Goal: Information Seeking & Learning: Learn about a topic

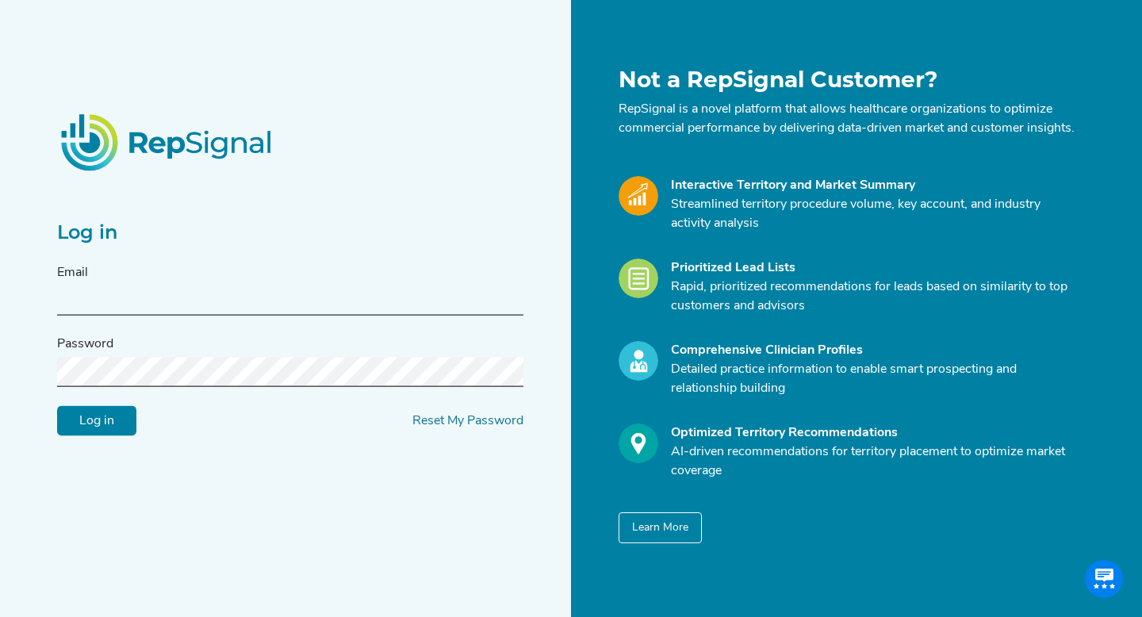
type input "[EMAIL_ADDRESS][DOMAIN_NAME]"
click at [85, 419] on input "Log in" at bounding box center [96, 421] width 79 height 30
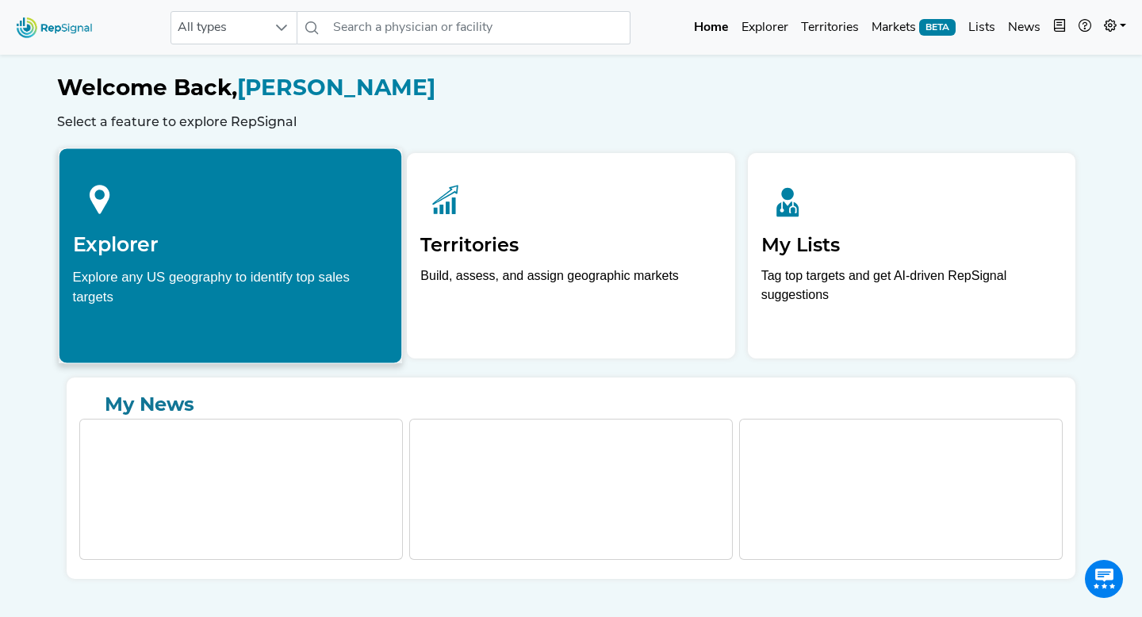
click at [239, 251] on h2 "Explorer" at bounding box center [231, 244] width 316 height 24
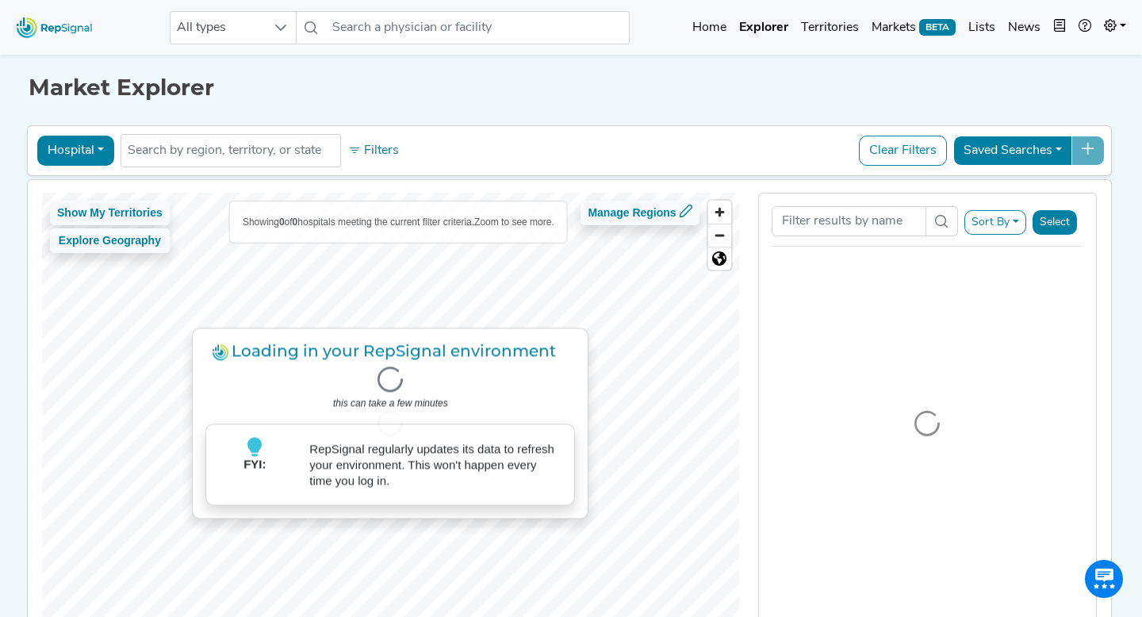
scroll to position [39, 0]
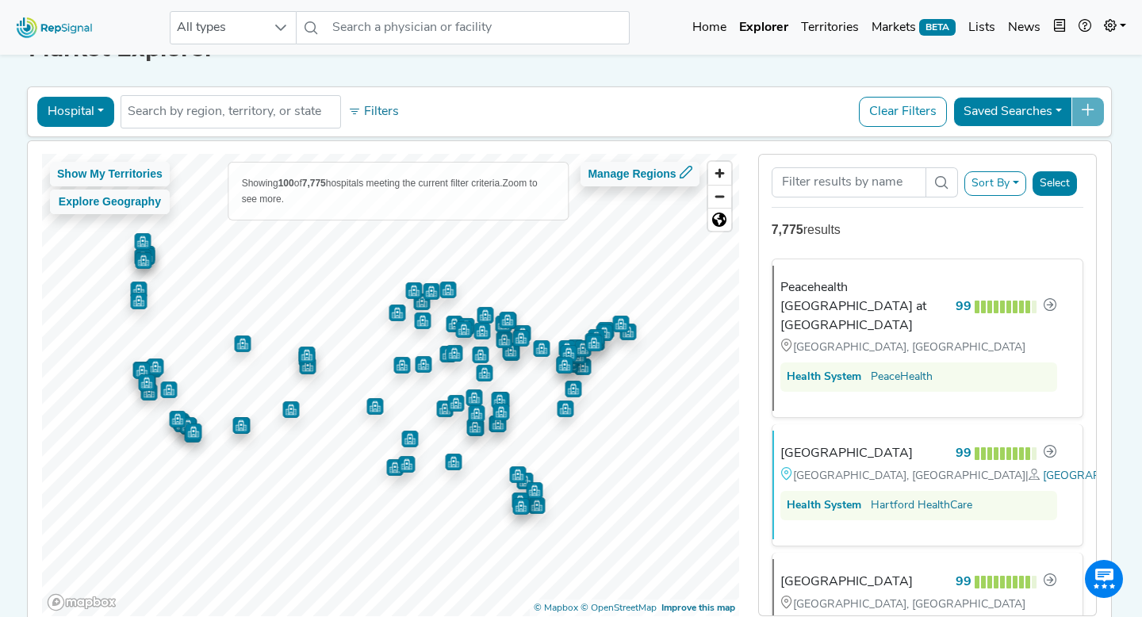
click at [100, 106] on button "Hospital" at bounding box center [75, 112] width 77 height 30
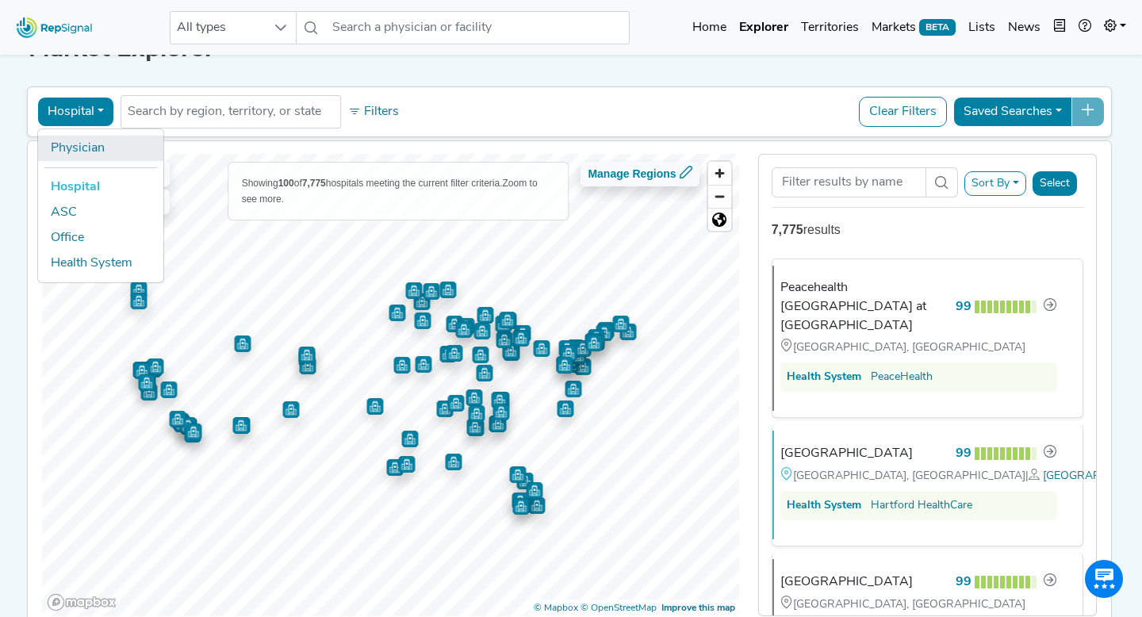
click at [101, 147] on link "Physician" at bounding box center [100, 148] width 125 height 25
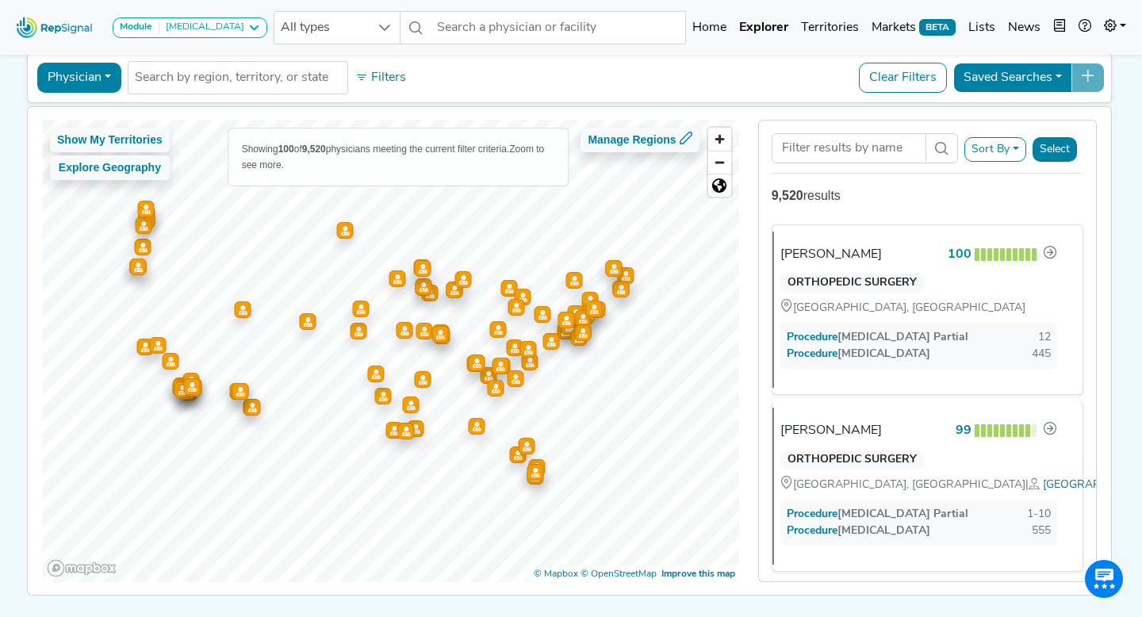
scroll to position [72, 0]
click at [1043, 251] on icon at bounding box center [1049, 253] width 13 height 13
click at [832, 253] on div "Cassandra Lange" at bounding box center [837, 255] width 101 height 19
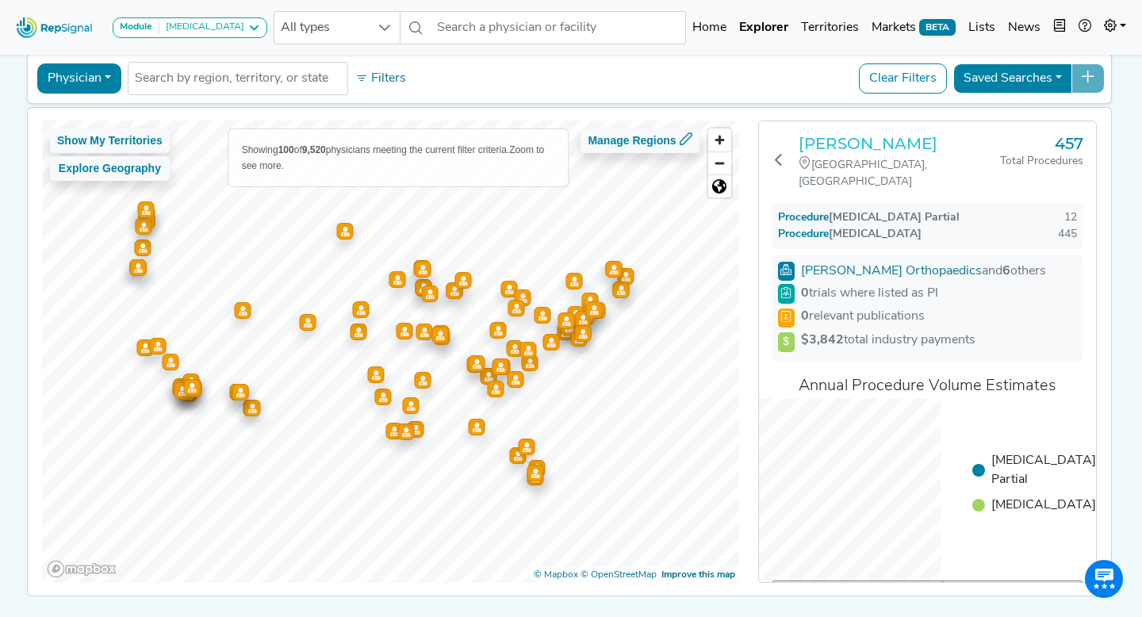
click at [874, 149] on h3 "Cassandra Lange" at bounding box center [898, 143] width 201 height 19
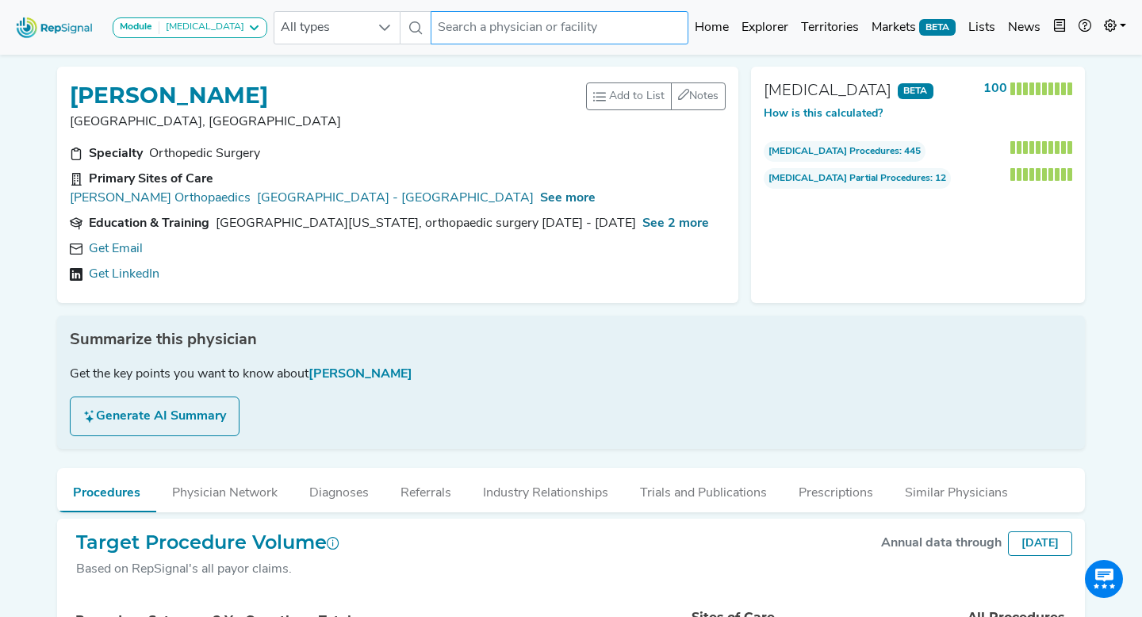
click at [526, 25] on input "text" at bounding box center [560, 27] width 258 height 33
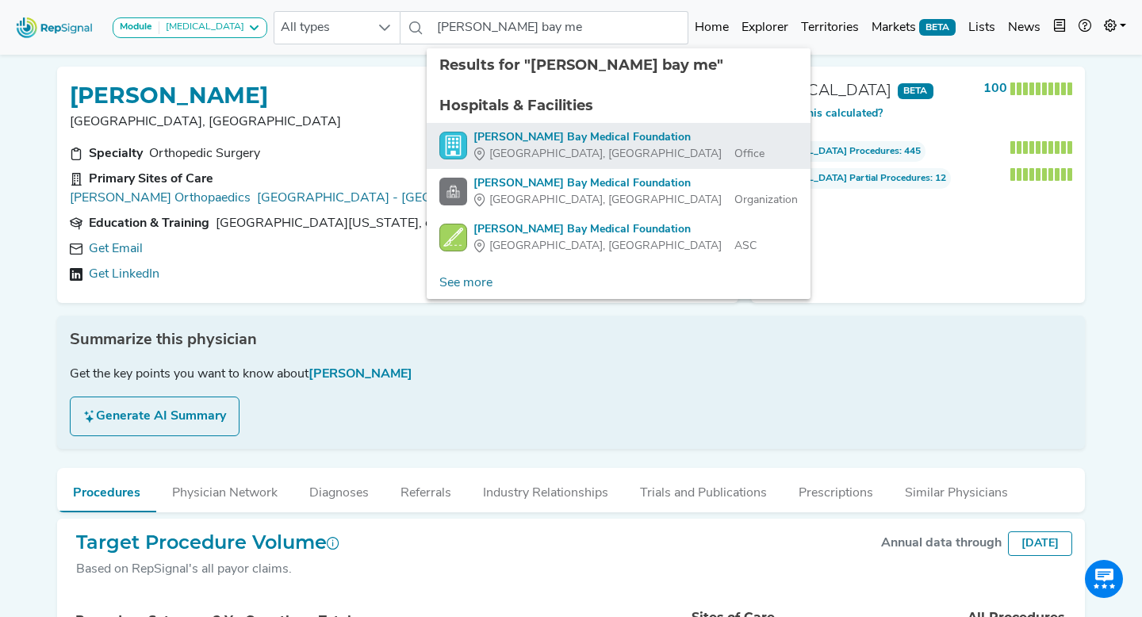
click at [518, 134] on div "Sutter Bay Medical Foundation" at bounding box center [618, 137] width 291 height 17
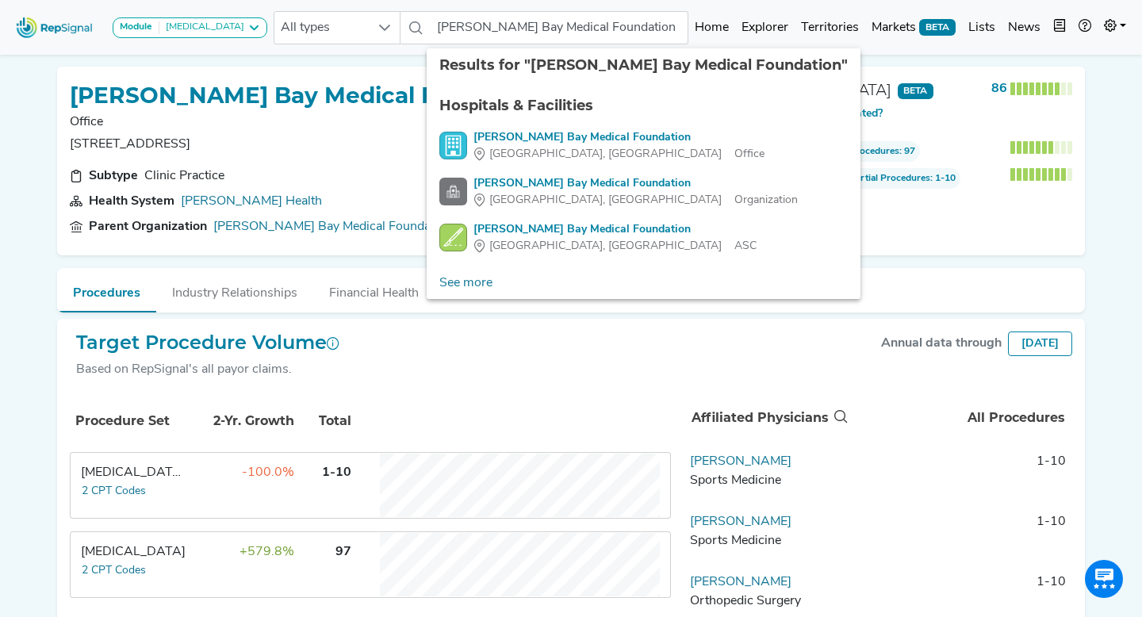
click at [308, 165] on div "Sutter Bay Medical Foundation Office 795 El Camino Real, Palo Alto, CA Add to L…" at bounding box center [397, 161] width 681 height 189
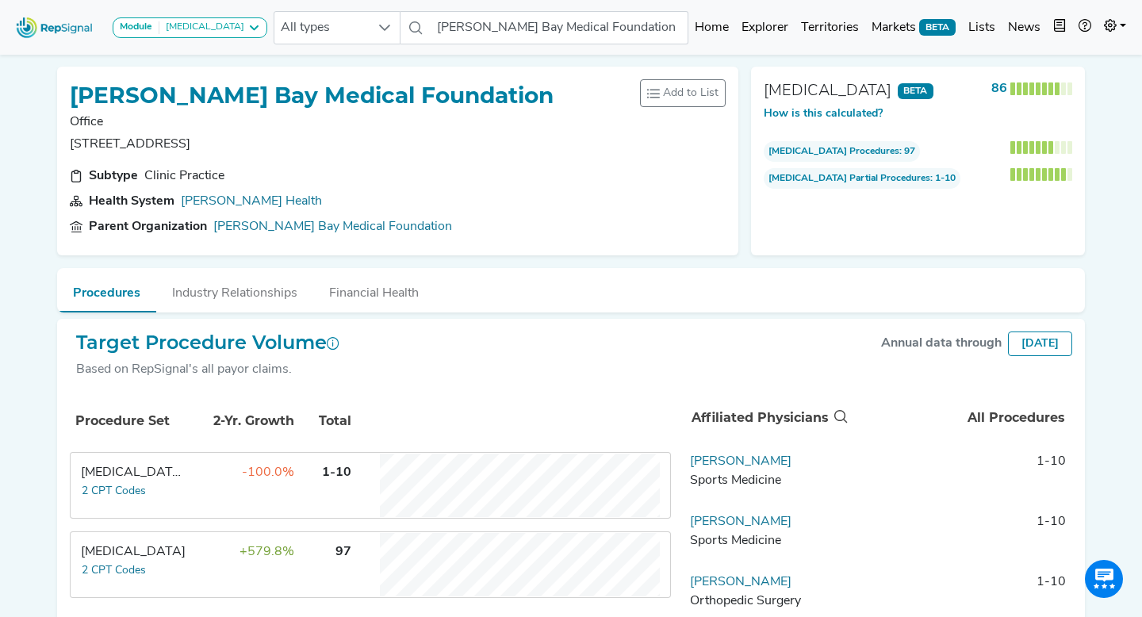
click at [91, 120] on p "Office" at bounding box center [312, 122] width 484 height 19
copy p "Office"
click at [211, 135] on p "795 El Camino Real, Palo Alto, CA" at bounding box center [312, 144] width 484 height 19
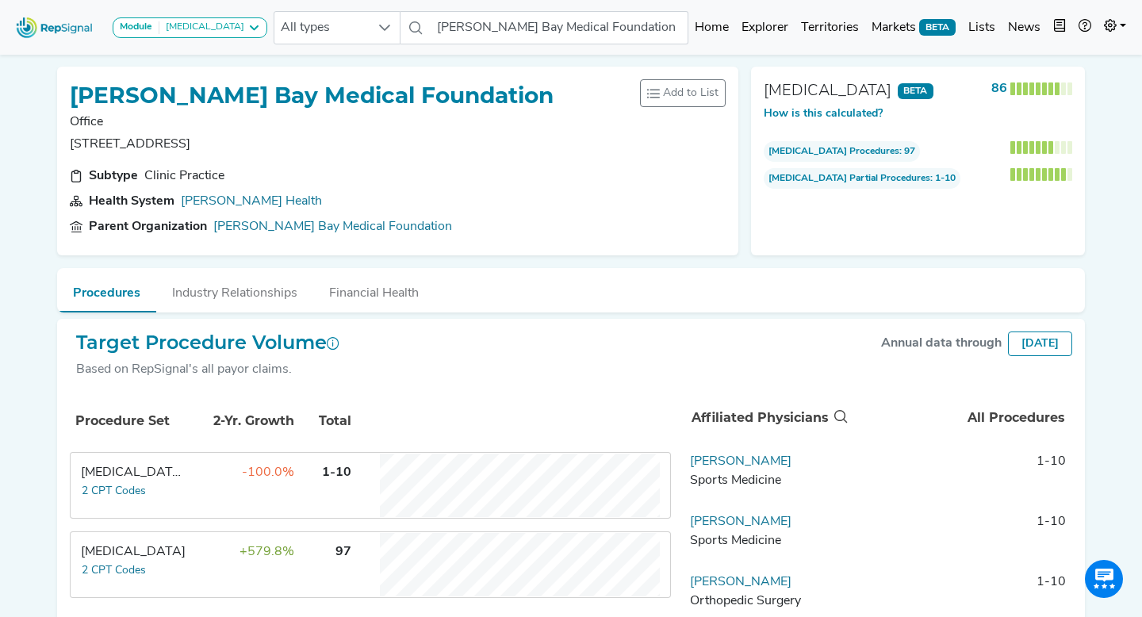
click at [207, 144] on p "795 El Camino Real, Palo Alto, CA" at bounding box center [312, 144] width 484 height 19
copy div "795 El Camino Real, Palo Alto, CA Add to List Recent Lists: Temp ljdsa Create N…"
click at [519, 33] on input "Sutter Bay Medical Foundation" at bounding box center [560, 27] width 258 height 33
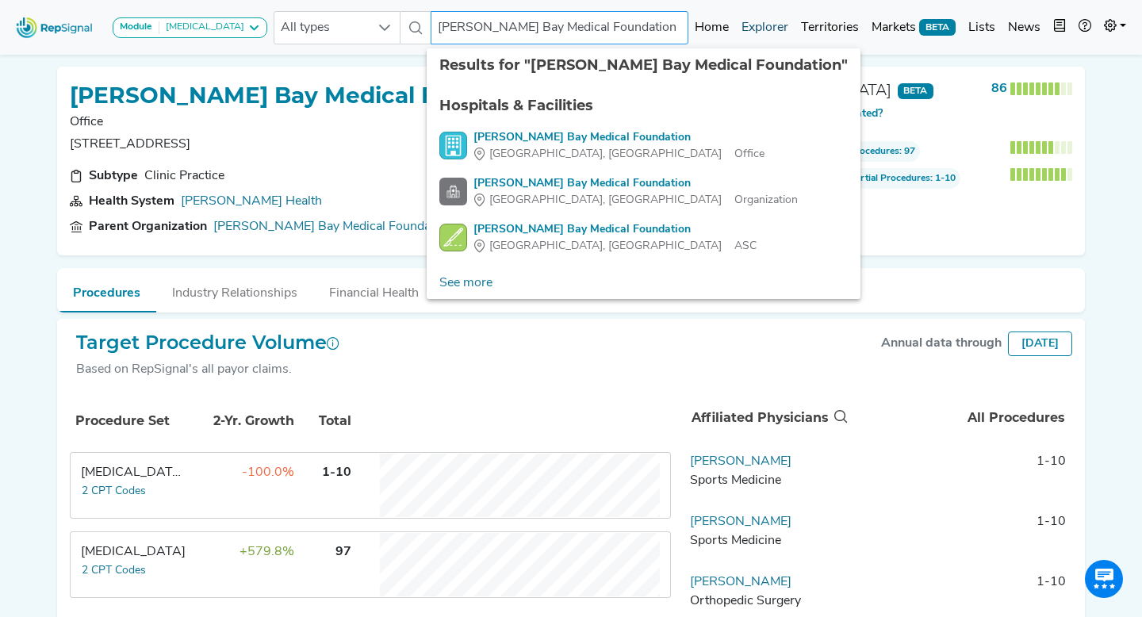
drag, startPoint x: 480, startPoint y: 30, endPoint x: 773, endPoint y: 28, distance: 292.6
click at [767, 30] on div "Module Hip Replacement AV Access Airway Clearance Ambulatory ECG Amputation & V…" at bounding box center [571, 27] width 1142 height 42
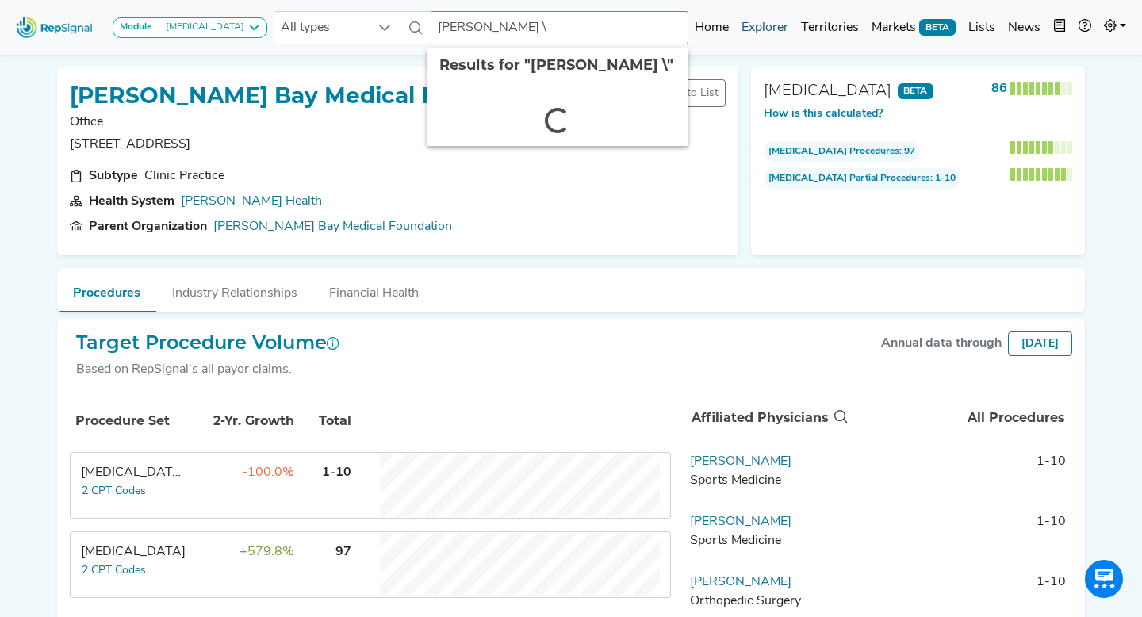
type input "Sutter"
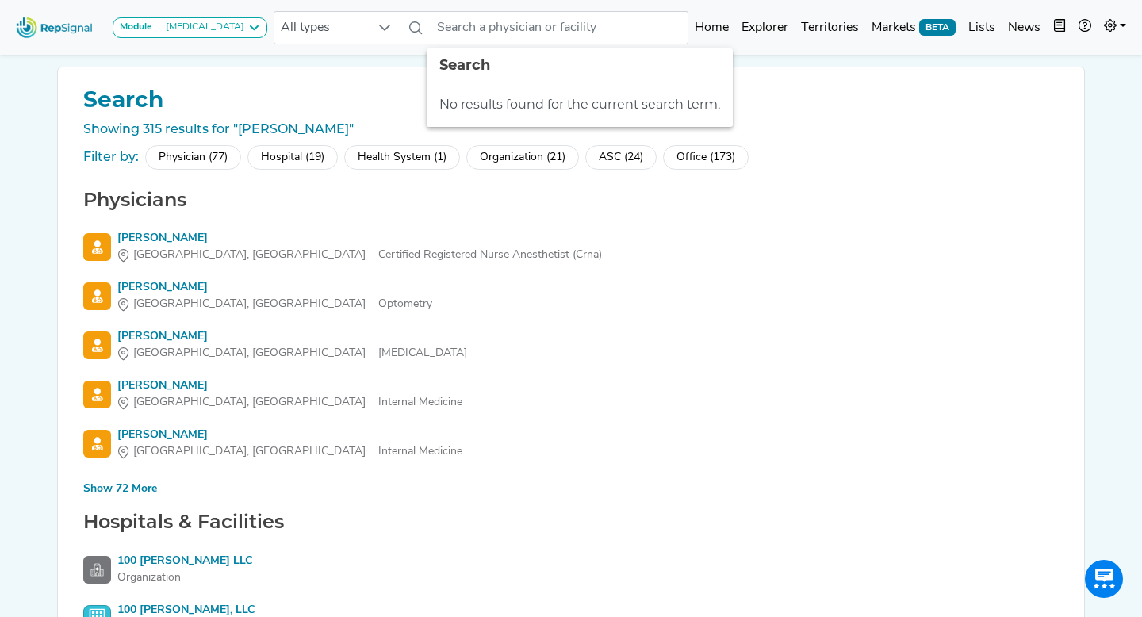
click at [6, 144] on div "Module Hip Replacement AV Access Airway Clearance Ambulatory ECG Amputation & V…" at bounding box center [571, 455] width 1142 height 910
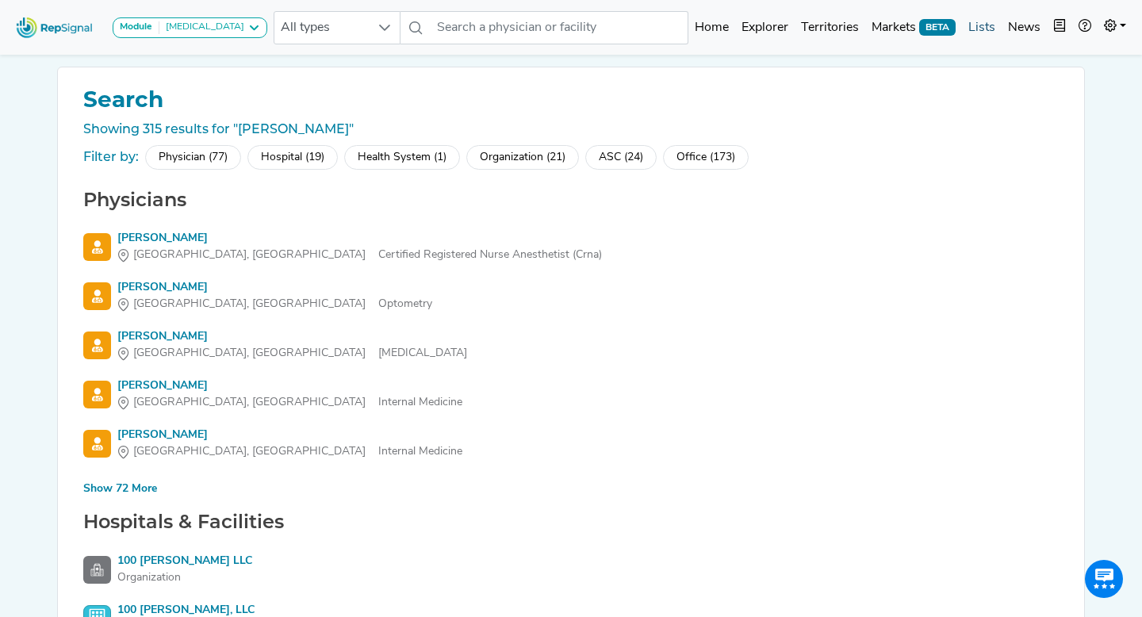
click at [985, 33] on link "Lists" at bounding box center [982, 28] width 40 height 32
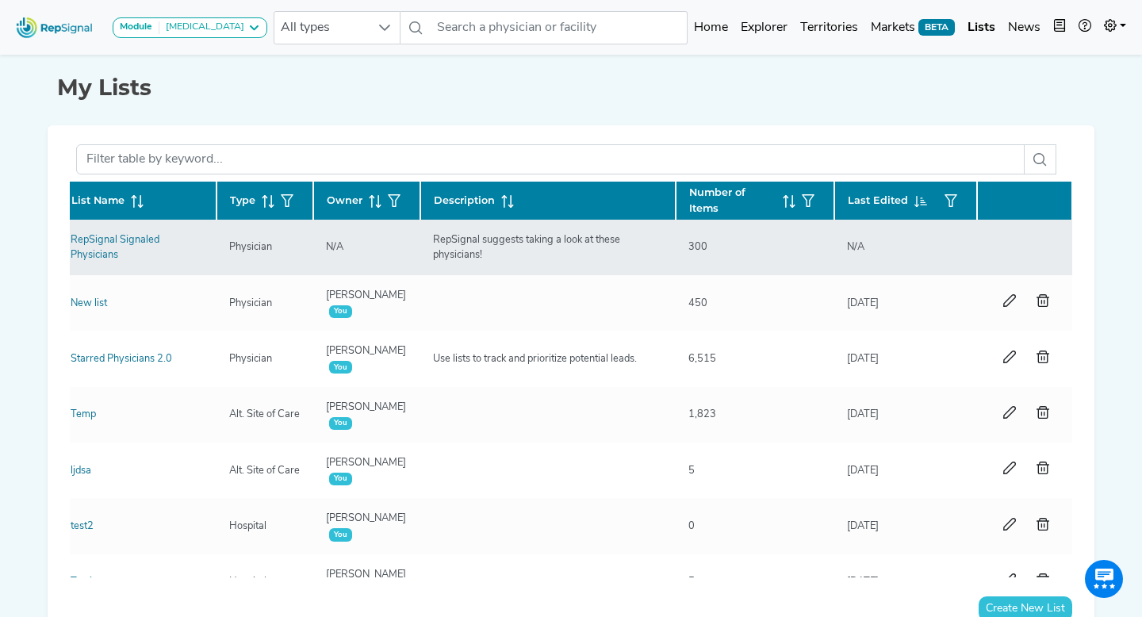
scroll to position [2, 0]
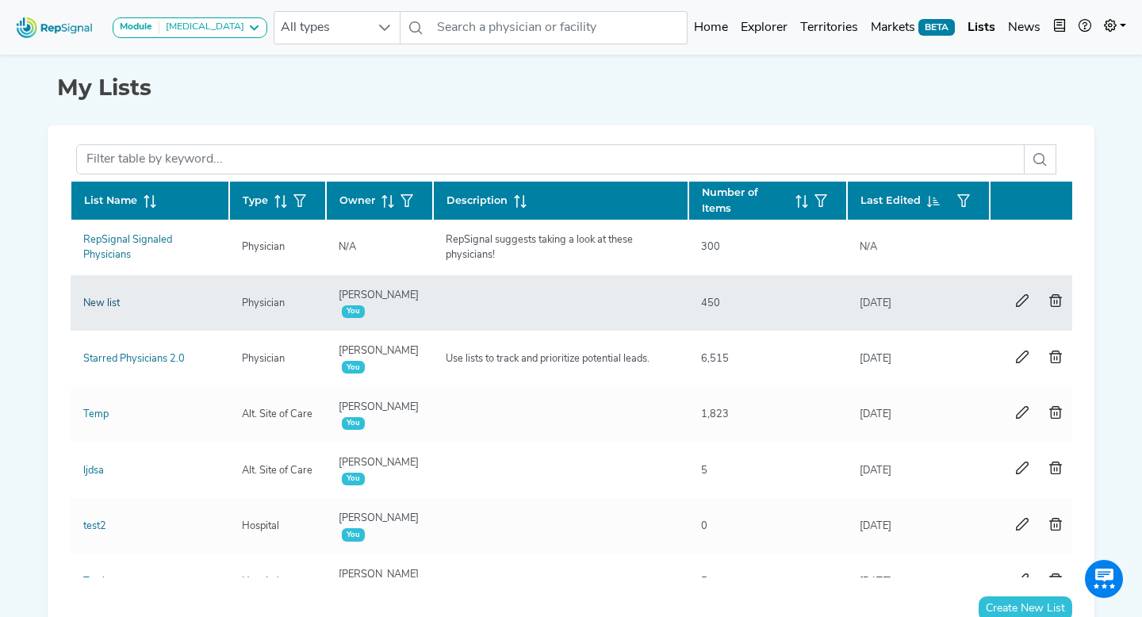
click at [99, 300] on link "New list" at bounding box center [101, 303] width 36 height 10
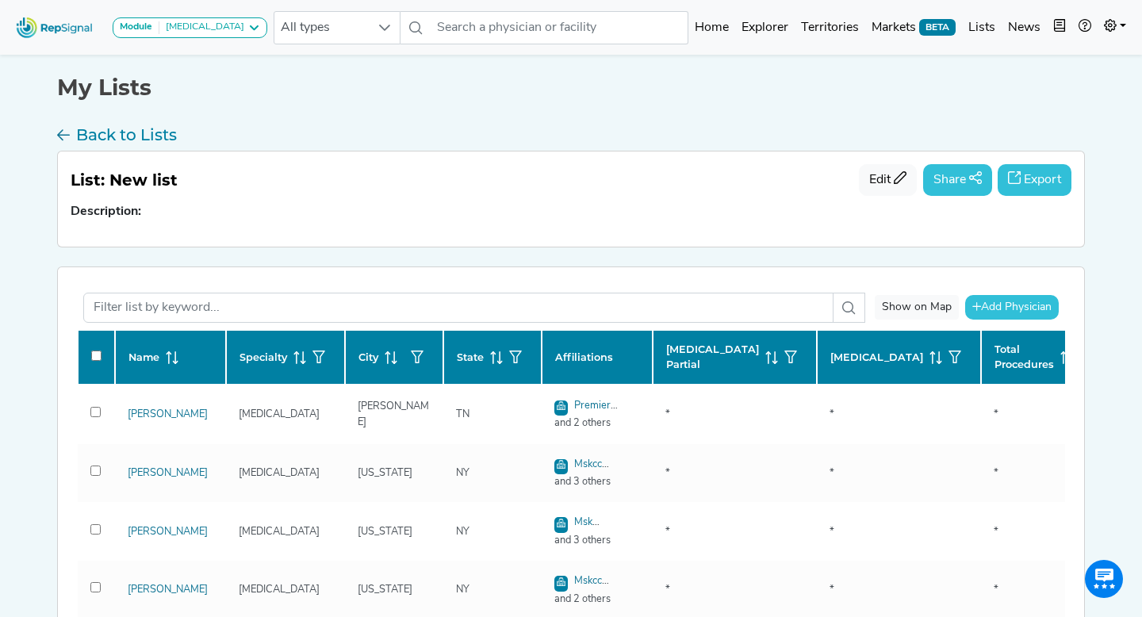
checkbox input "false"
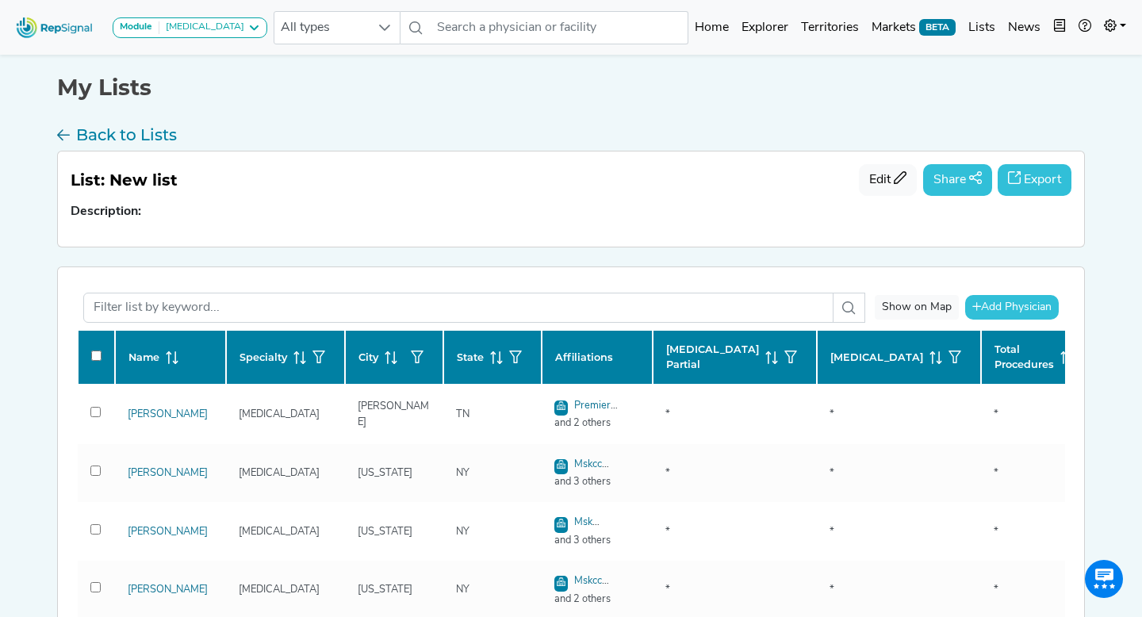
checkbox input "false"
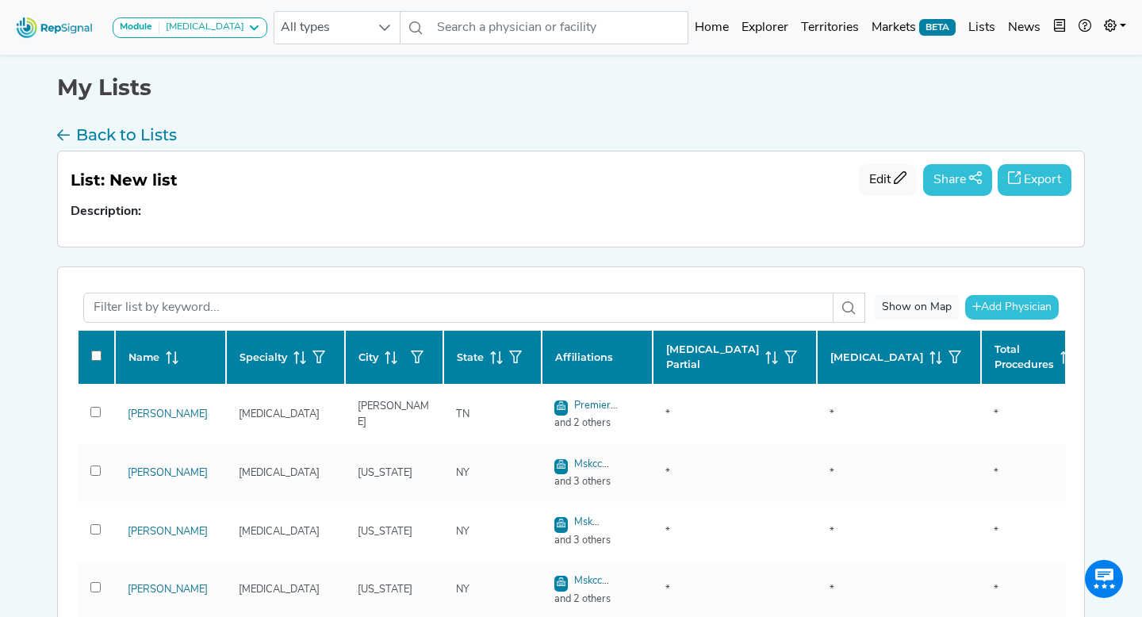
checkbox input "false"
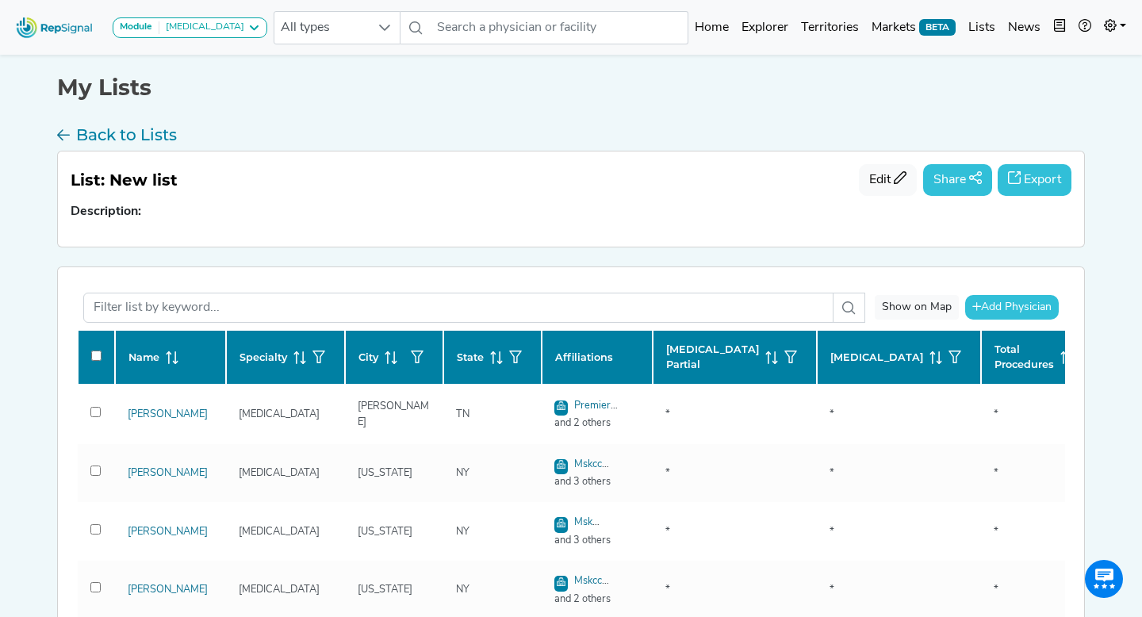
checkbox input "false"
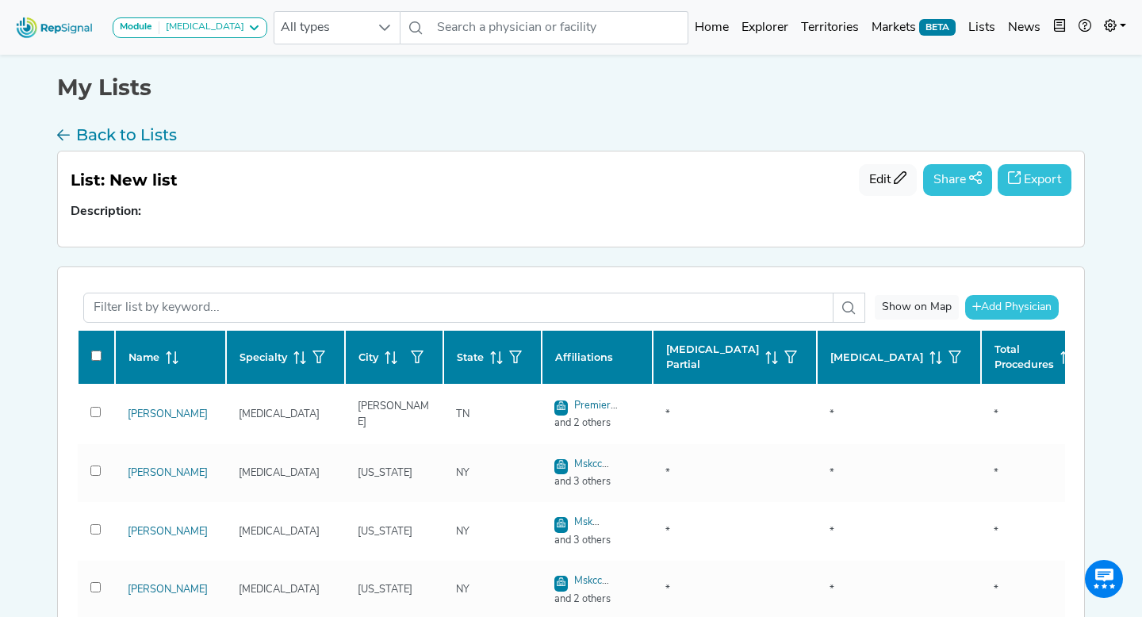
checkbox input "false"
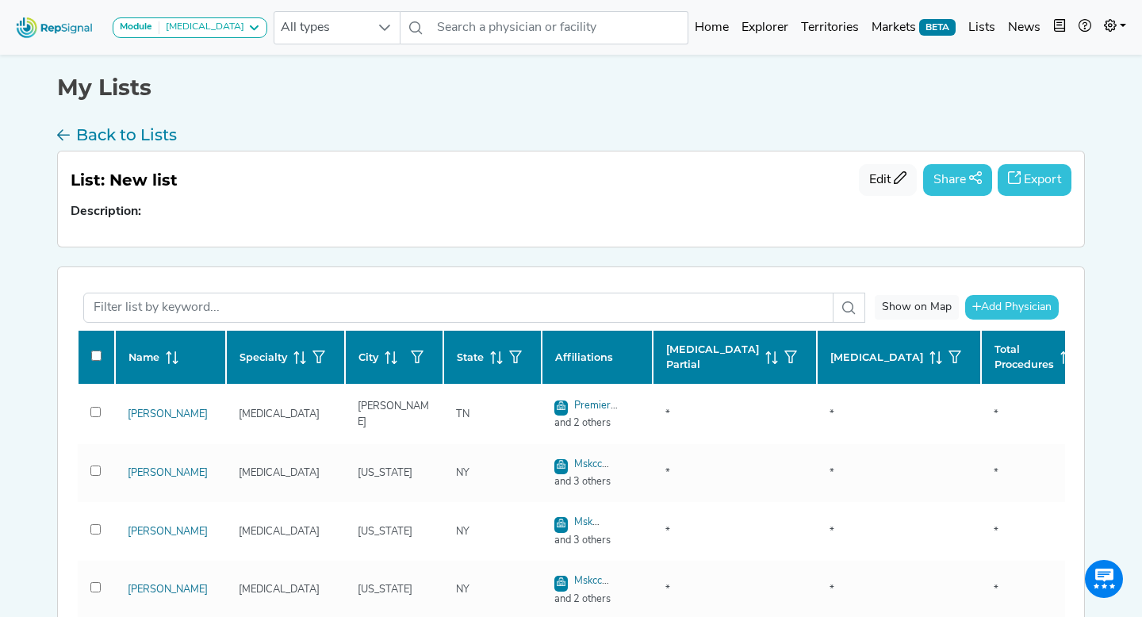
checkbox input "false"
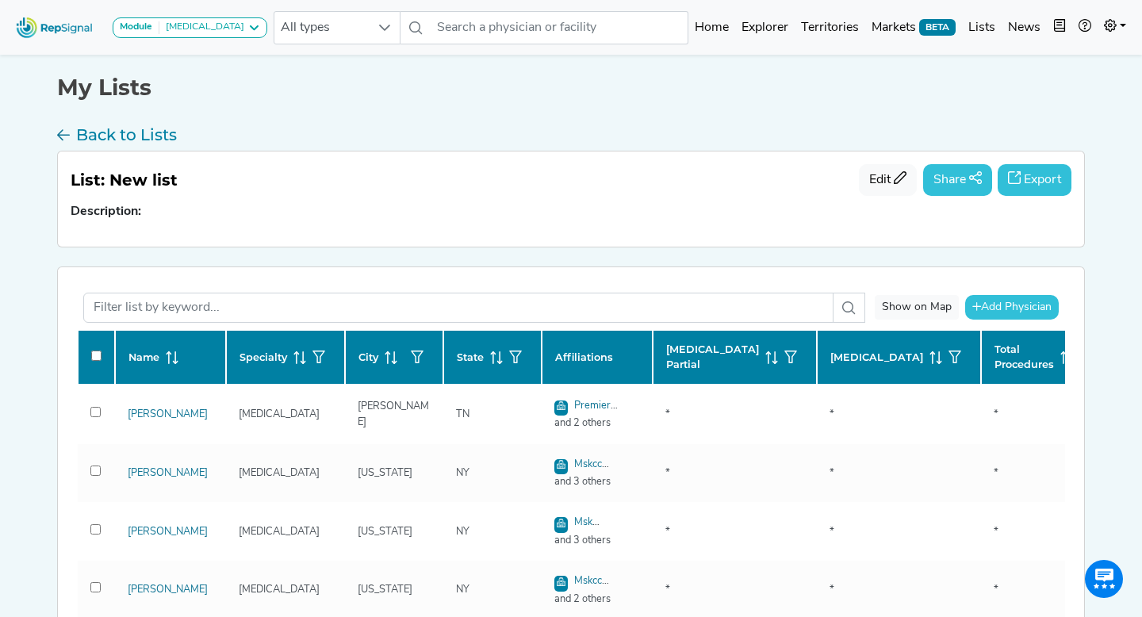
checkbox input "false"
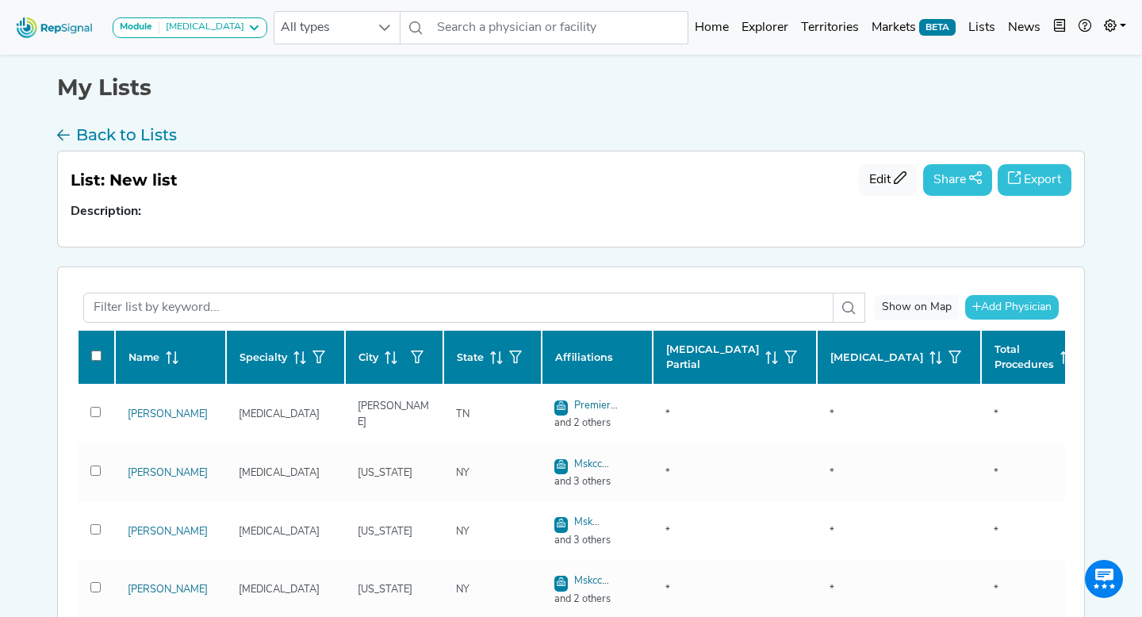
checkbox input "false"
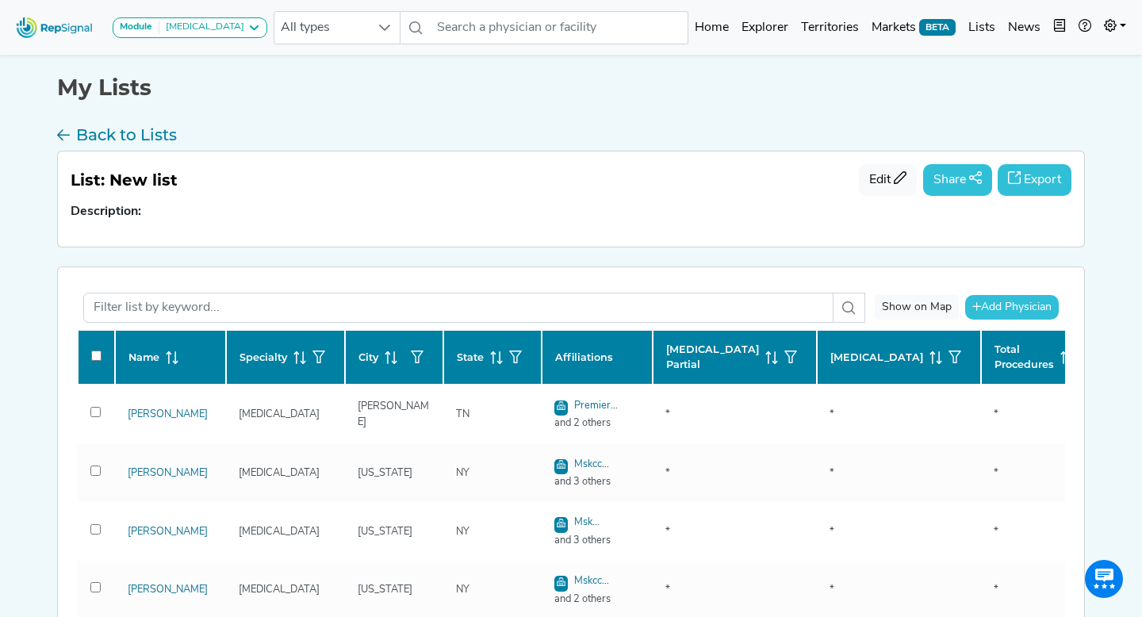
checkbox input "false"
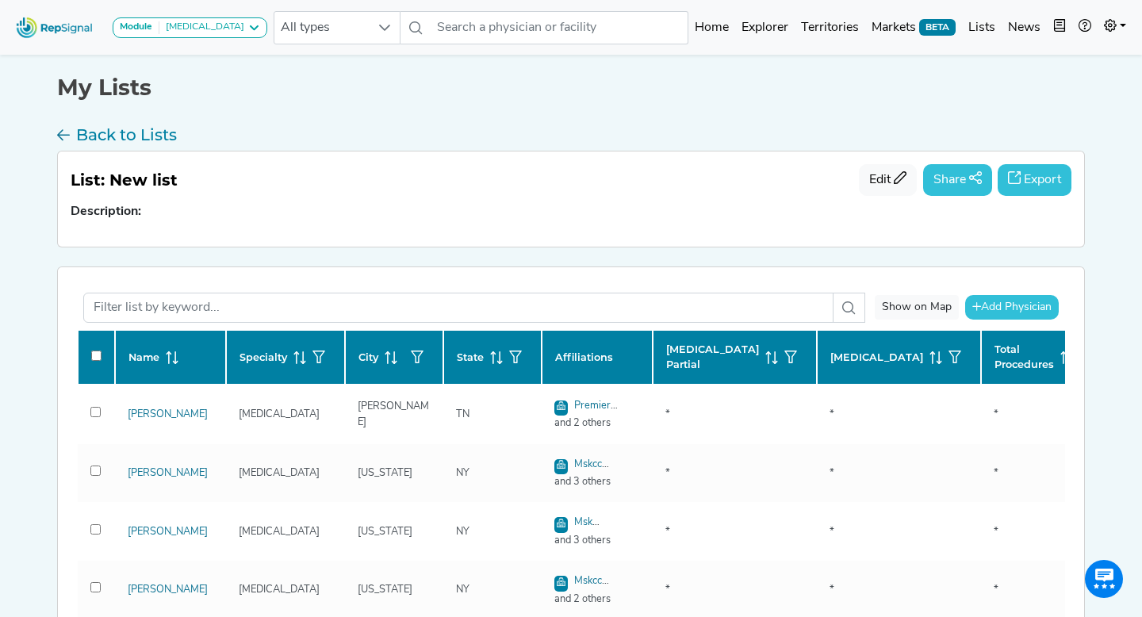
checkbox input "false"
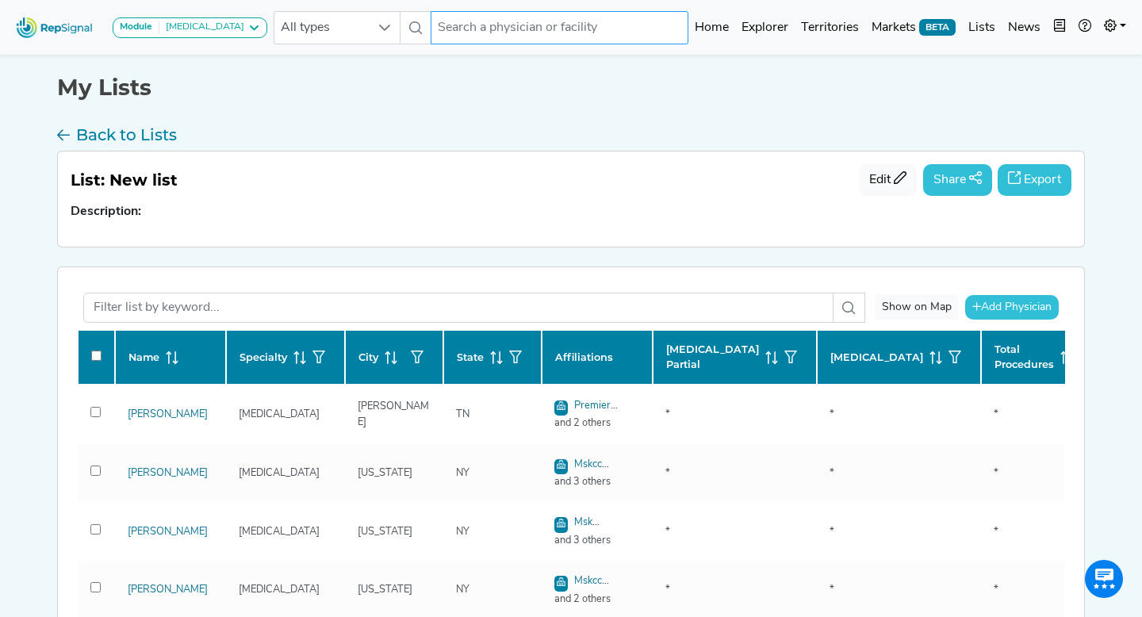
click at [588, 40] on input "text" at bounding box center [560, 27] width 258 height 33
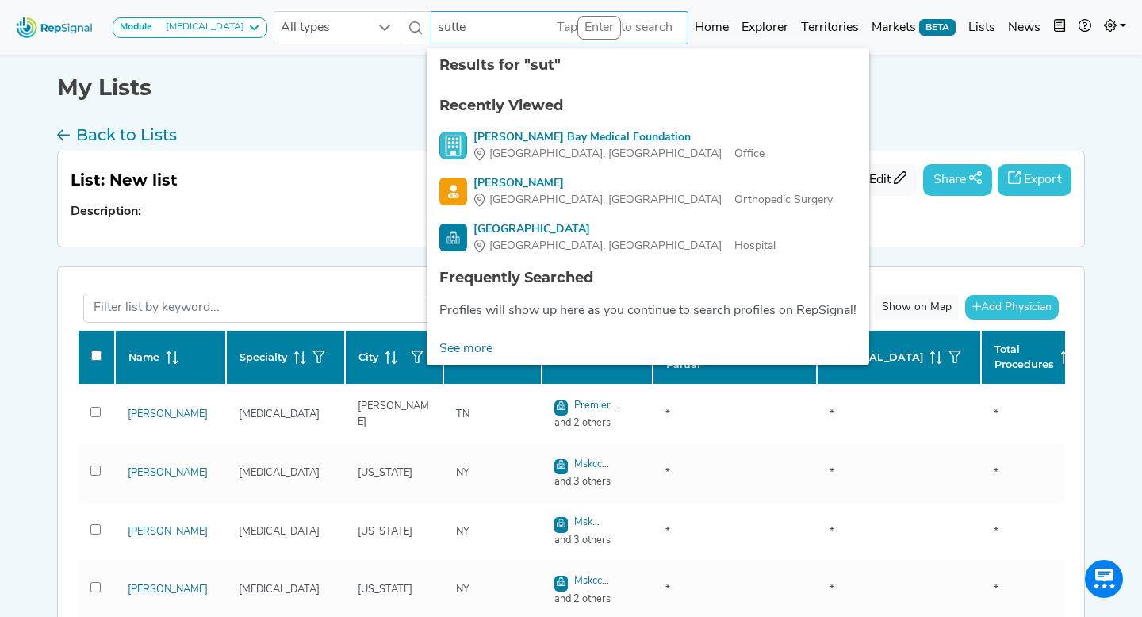
type input "sutter"
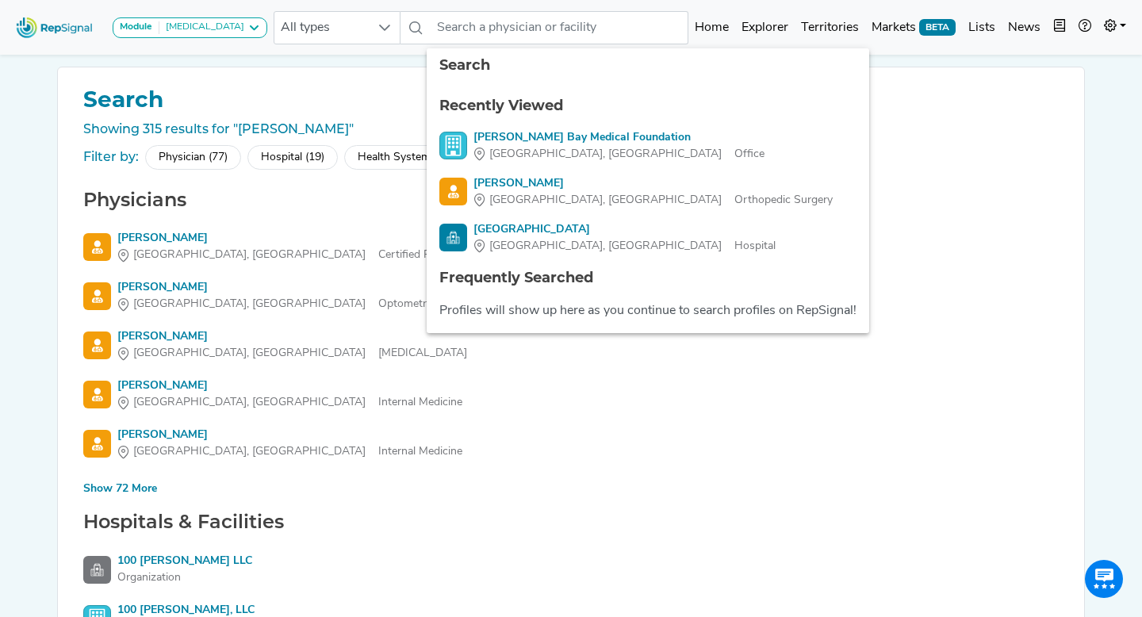
click at [224, 163] on div "Physician (77)" at bounding box center [193, 157] width 96 height 25
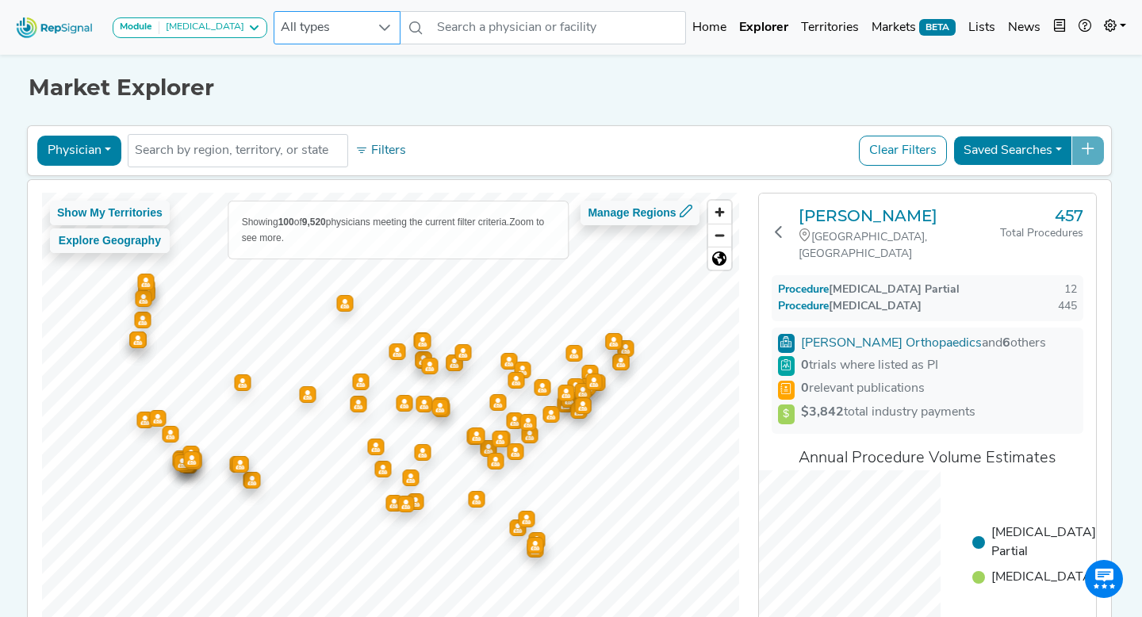
click at [378, 28] on icon at bounding box center [384, 27] width 13 height 13
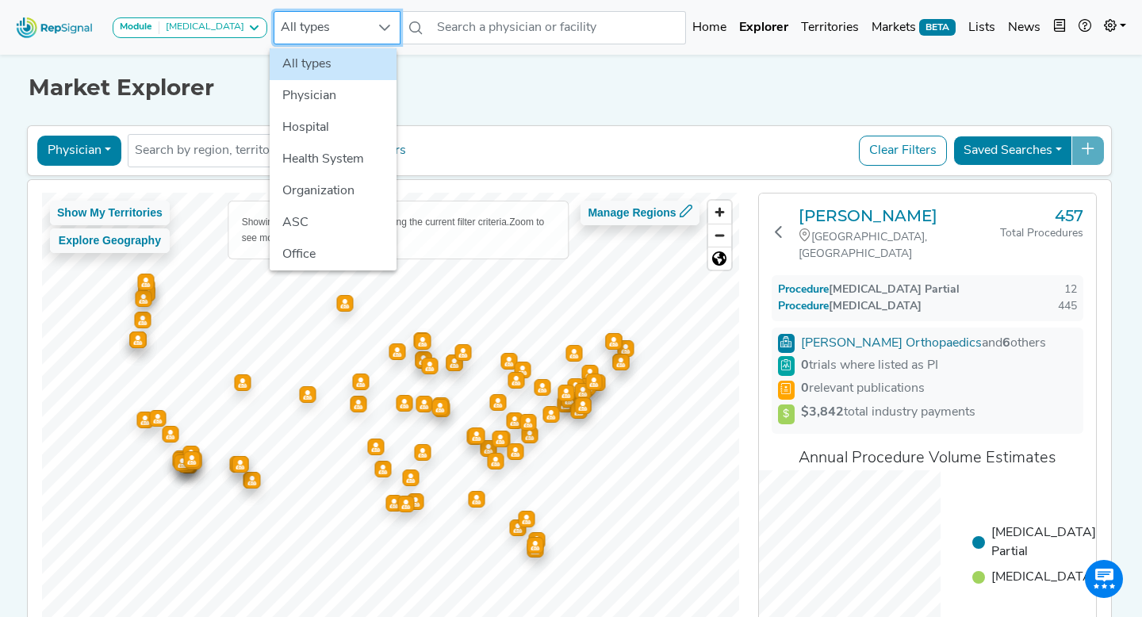
click at [630, 97] on h1 "Market Explorer" at bounding box center [571, 88] width 1085 height 27
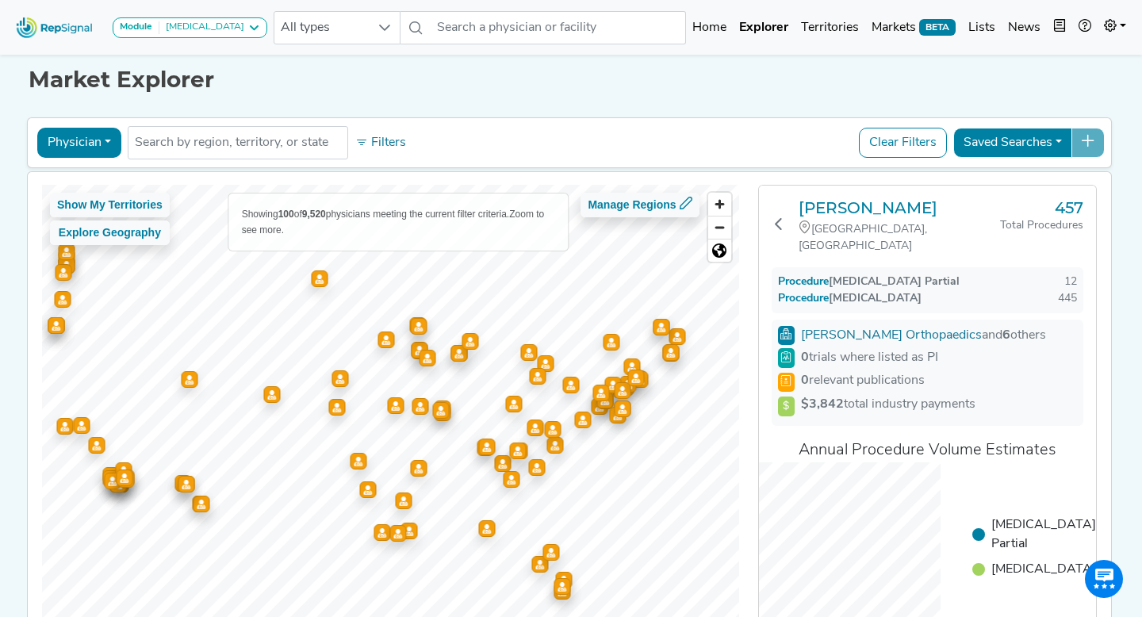
scroll to position [6, 0]
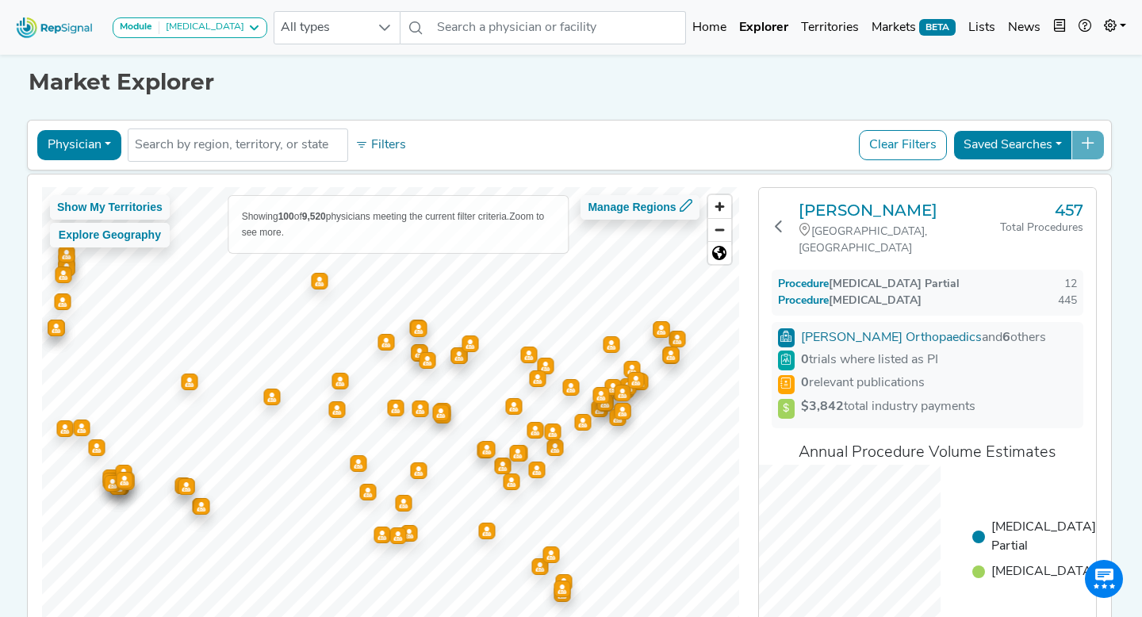
click at [95, 139] on button "Physician" at bounding box center [79, 145] width 84 height 30
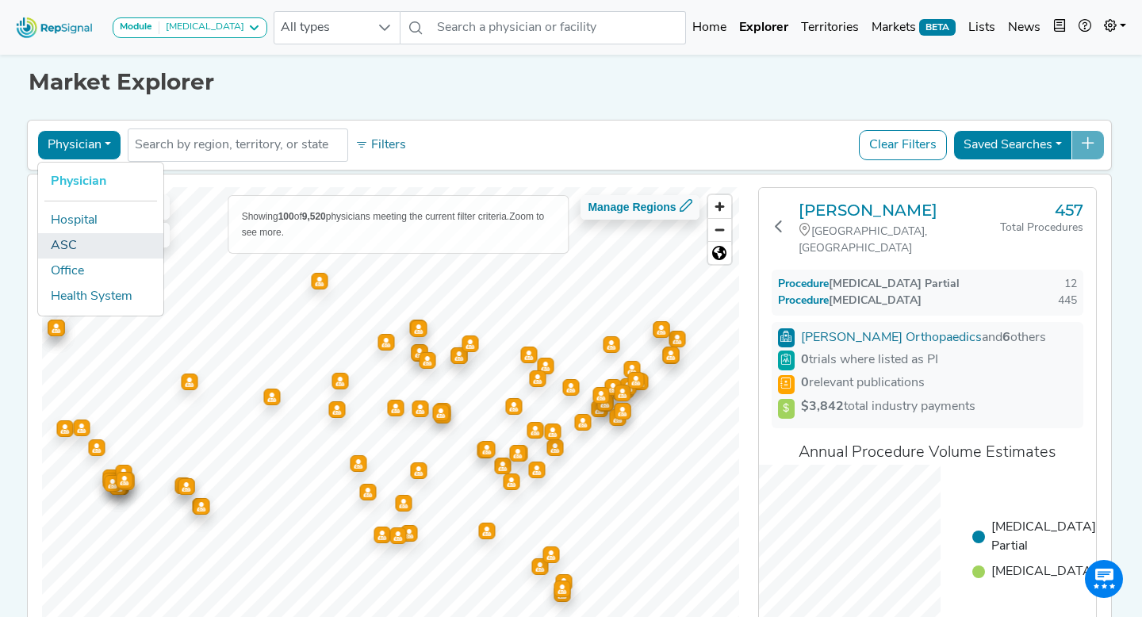
click at [109, 252] on link "ASC" at bounding box center [100, 245] width 125 height 25
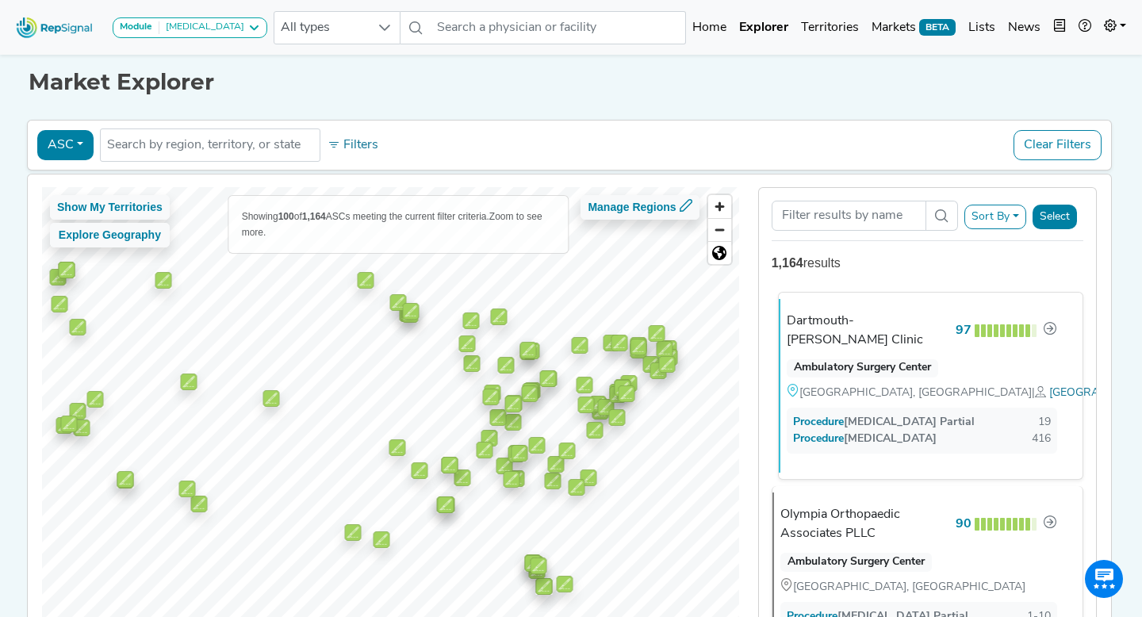
click at [817, 323] on div "Dartmouth-[PERSON_NAME] Clinic" at bounding box center [868, 331] width 163 height 38
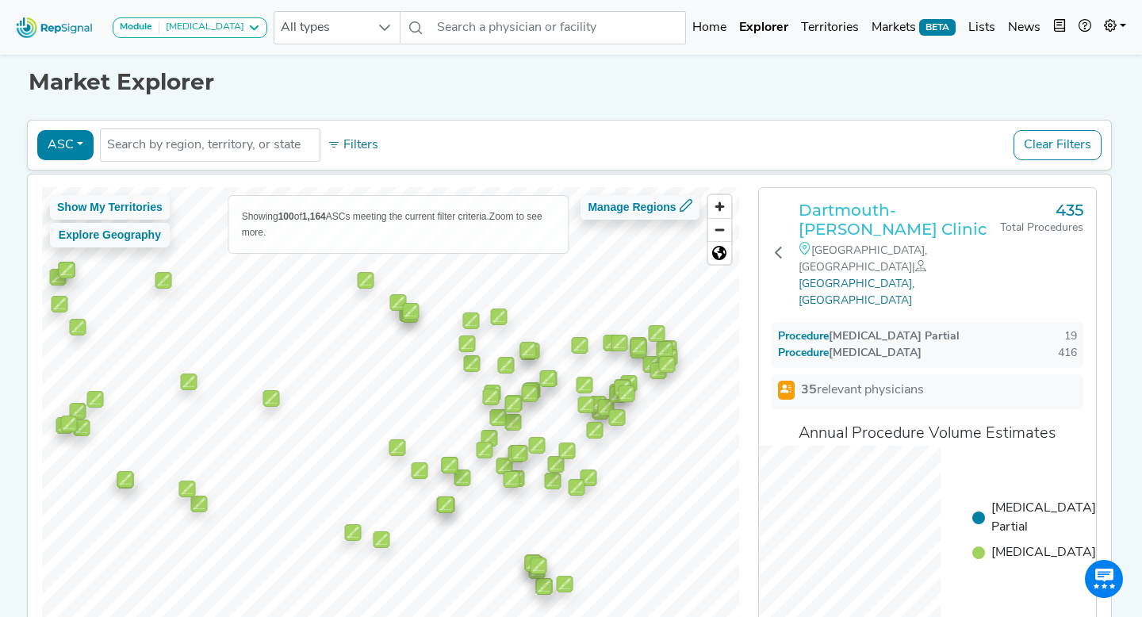
click at [844, 223] on h3 "Dartmouth-[PERSON_NAME] Clinic" at bounding box center [898, 220] width 201 height 38
click at [851, 202] on h3 "Dartmouth-Hitchcock Clinic" at bounding box center [898, 220] width 201 height 38
click at [70, 170] on div "ASC Physician Hospital ASC Office Health System No results found Filters Clear …" at bounding box center [569, 390] width 1085 height 547
click at [72, 152] on button "ASC" at bounding box center [65, 145] width 56 height 30
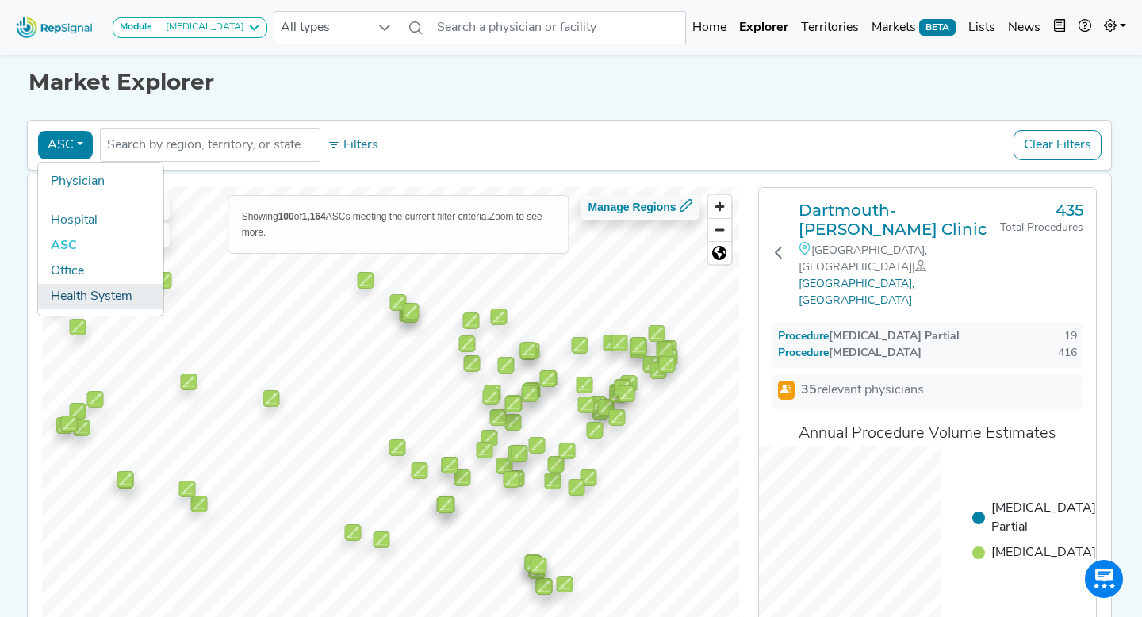
click at [85, 293] on link "Health System" at bounding box center [100, 296] width 125 height 25
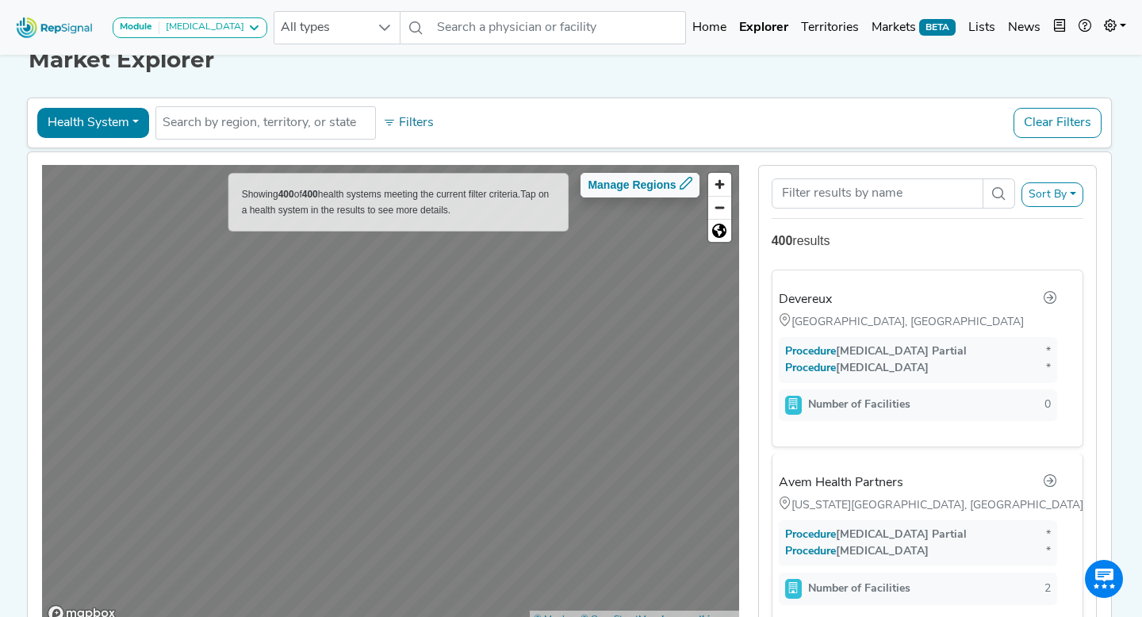
scroll to position [43, 0]
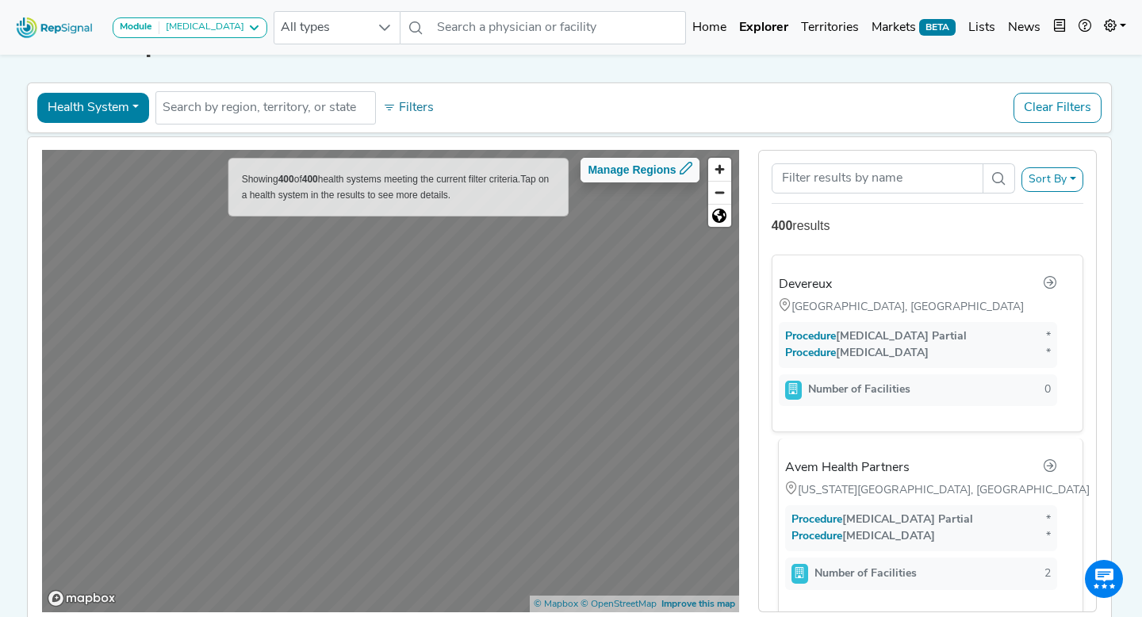
click at [848, 471] on div "Avem Health Partners" at bounding box center [847, 467] width 124 height 19
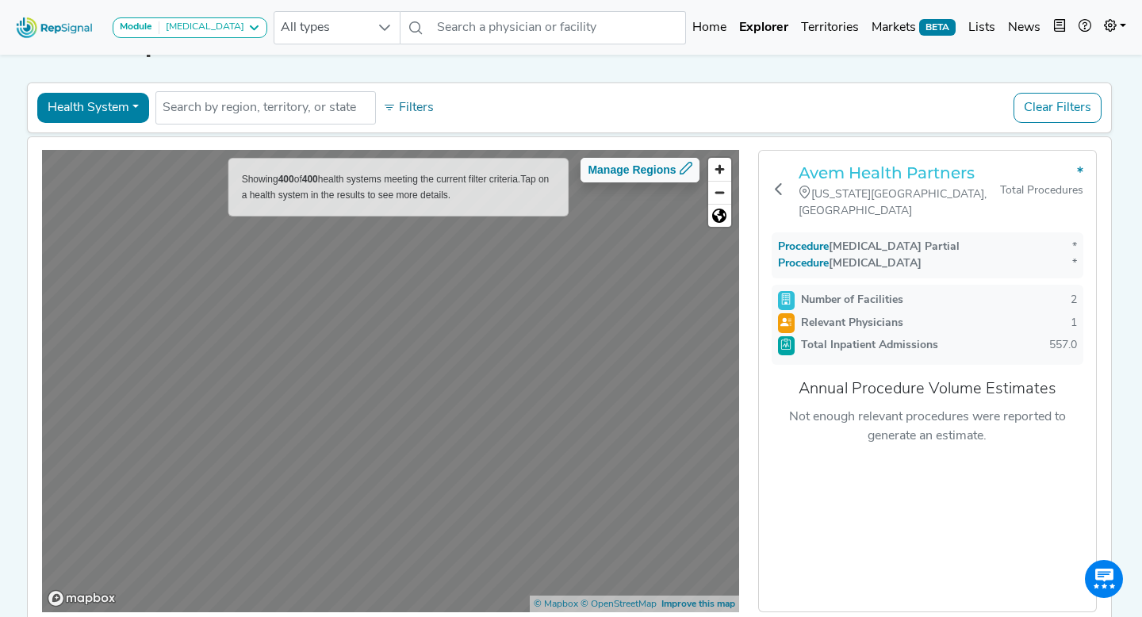
click at [858, 180] on h3 "Avem Health Partners" at bounding box center [898, 172] width 201 height 19
click at [117, 105] on button "Health System" at bounding box center [93, 108] width 112 height 30
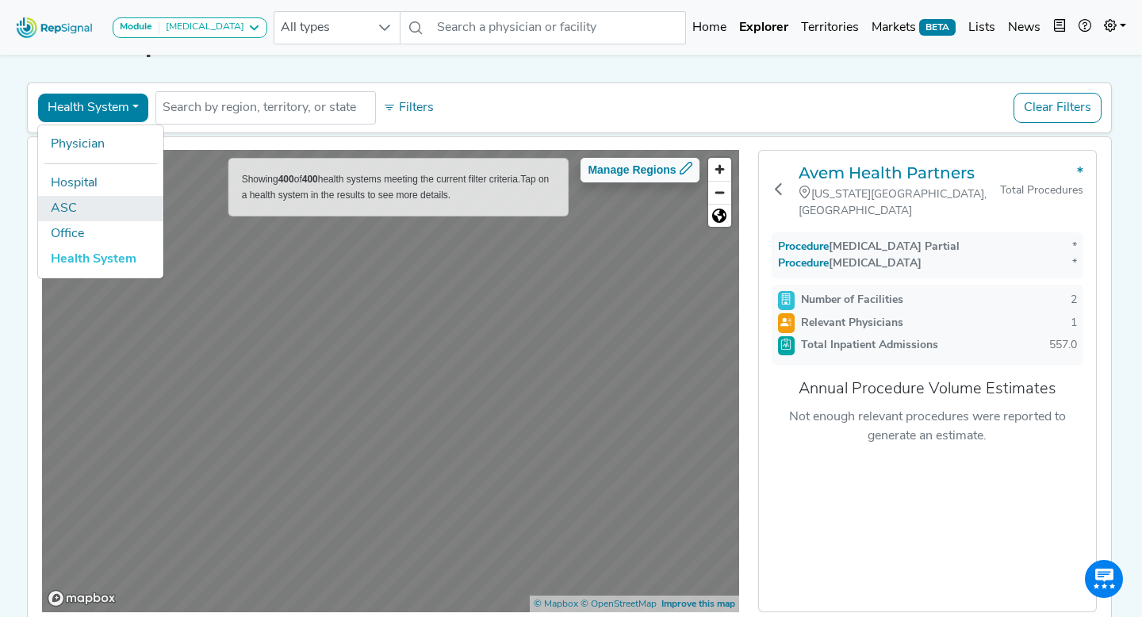
click at [121, 205] on link "ASC" at bounding box center [100, 208] width 125 height 25
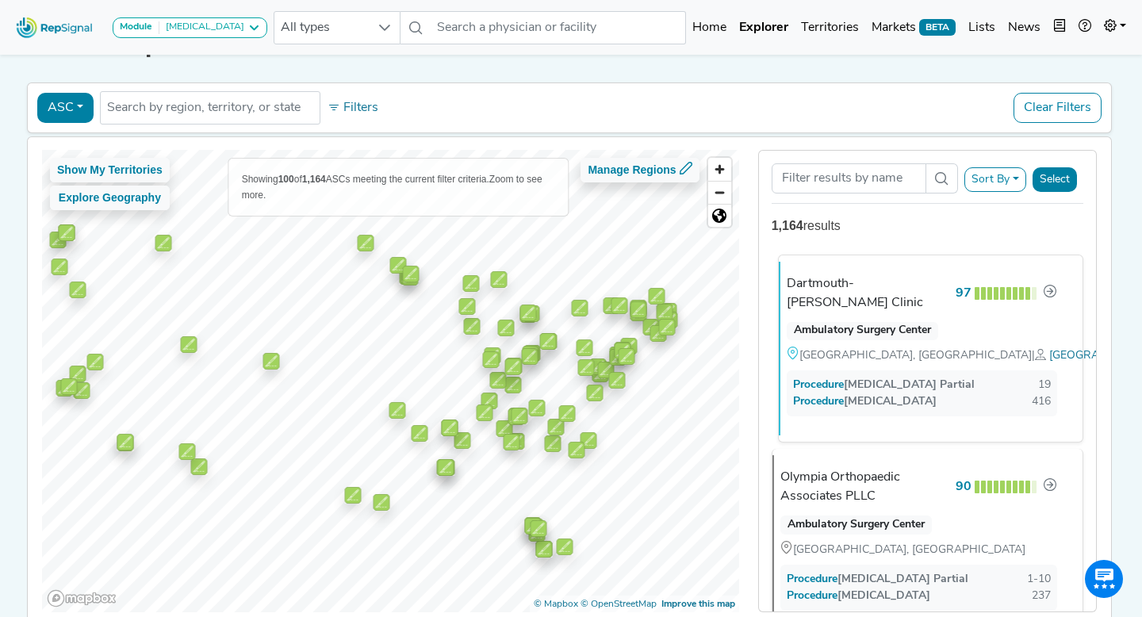
click at [858, 279] on div "Dartmouth-Hitchcock Clinic" at bounding box center [868, 293] width 163 height 38
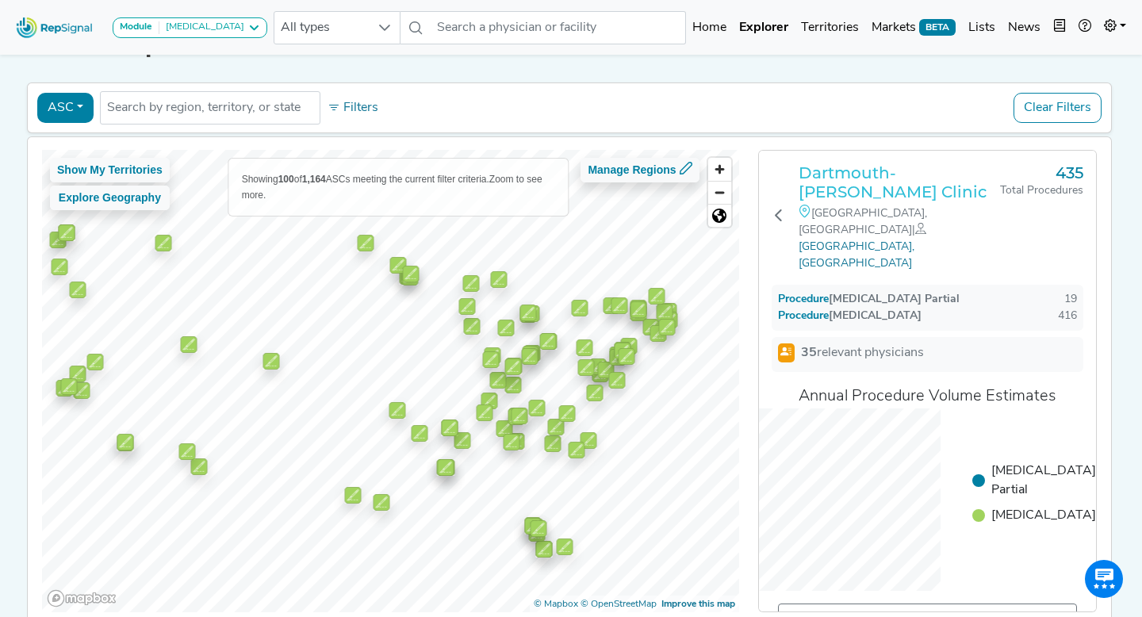
click at [871, 186] on h3 "Dartmouth-Hitchcock Clinic" at bounding box center [898, 182] width 201 height 38
click at [52, 101] on button "ASC" at bounding box center [65, 108] width 56 height 30
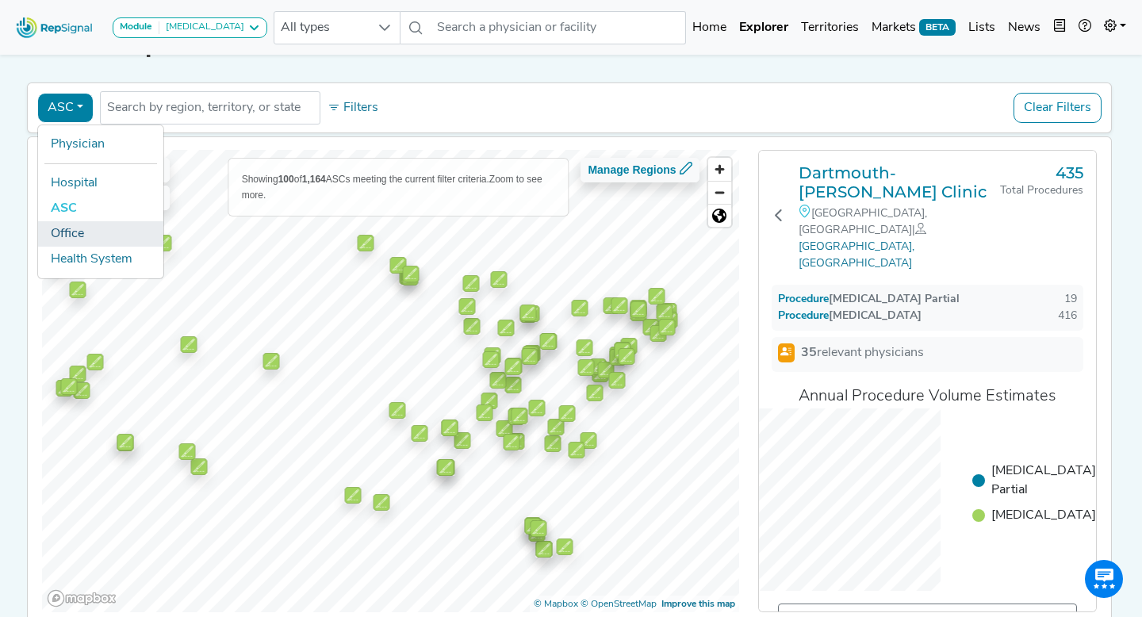
click at [77, 228] on link "Office" at bounding box center [100, 233] width 125 height 25
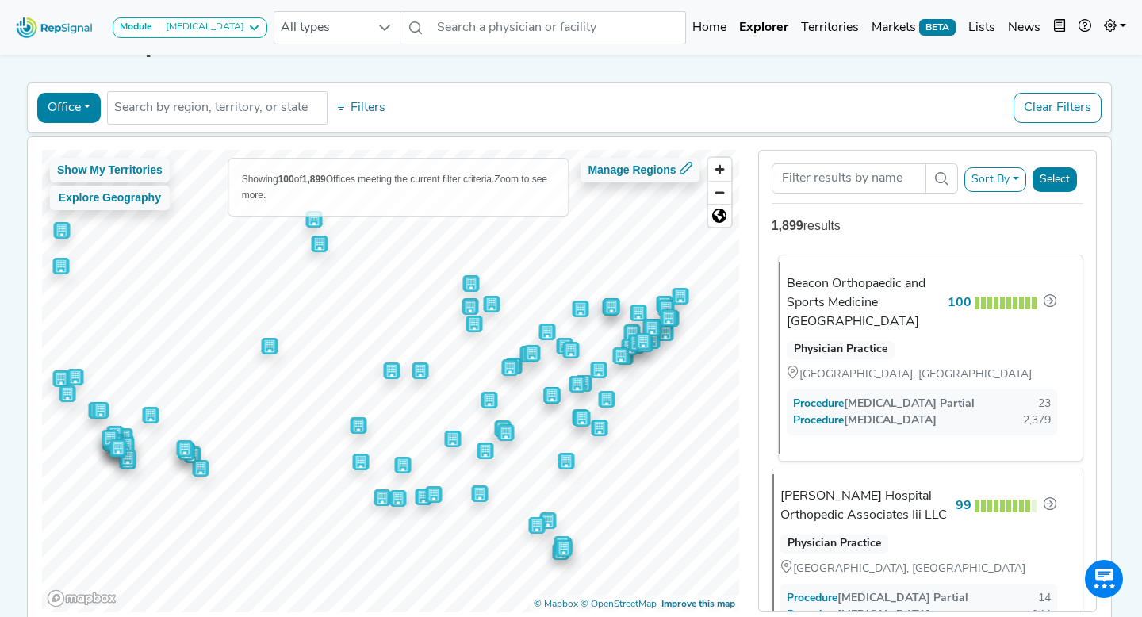
click at [856, 280] on div "Beacon Orthopaedic and Sports Medicine [GEOGRAPHIC_DATA]" at bounding box center [864, 302] width 155 height 57
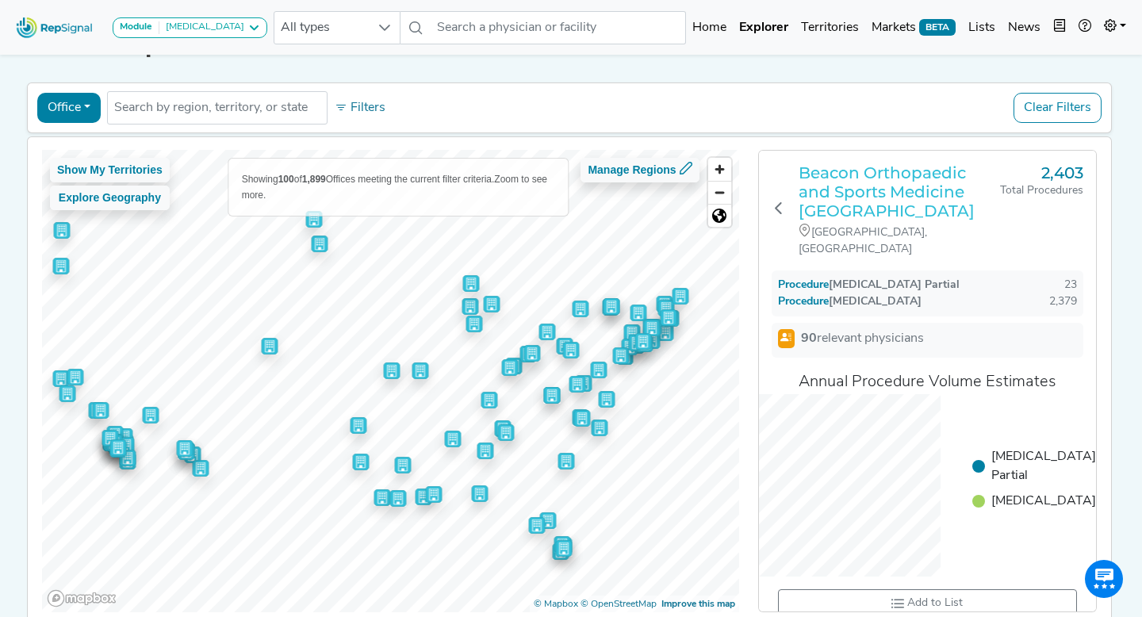
click at [876, 187] on h3 "Beacon Orthopaedic and Sports Medicine [GEOGRAPHIC_DATA]" at bounding box center [898, 191] width 201 height 57
click at [358, 103] on button "Filters" at bounding box center [360, 107] width 59 height 27
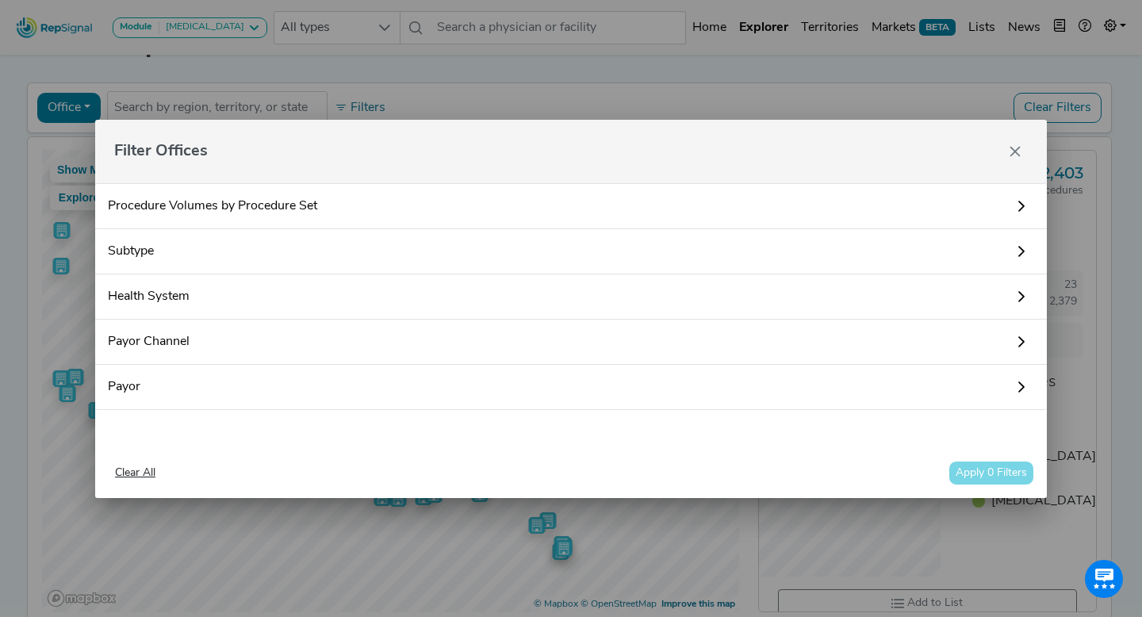
click at [360, 86] on div "Filter Offices Procedure Volumes by Procedure Set No results found Subtype Sear…" at bounding box center [571, 308] width 1142 height 617
click at [1007, 139] on button "Close" at bounding box center [1014, 151] width 25 height 25
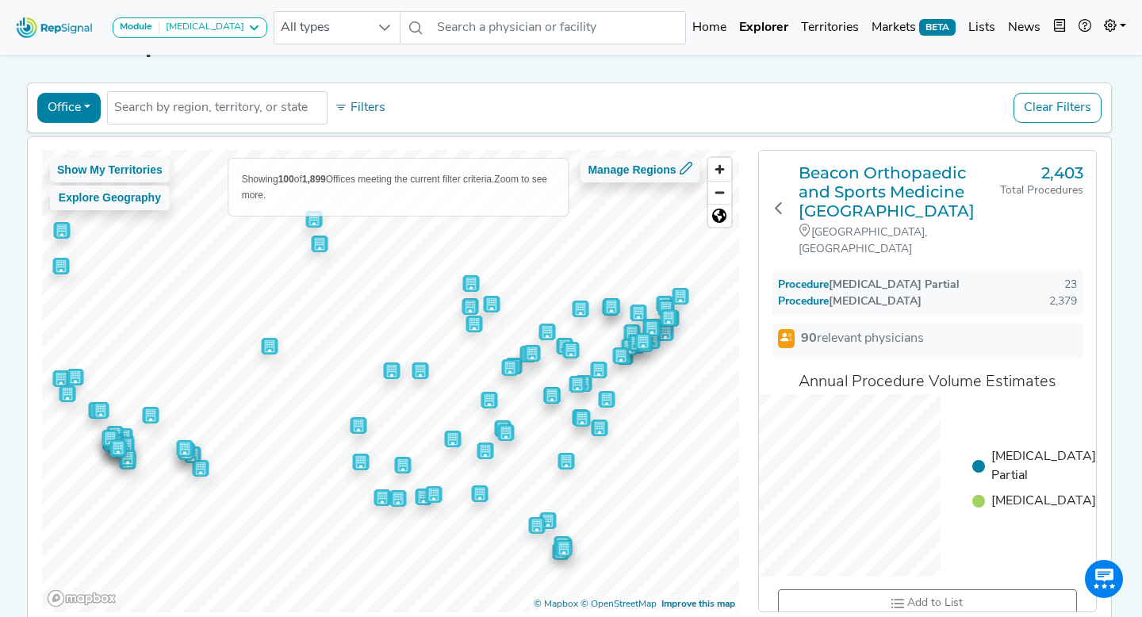
click at [66, 109] on button "Office" at bounding box center [68, 108] width 63 height 30
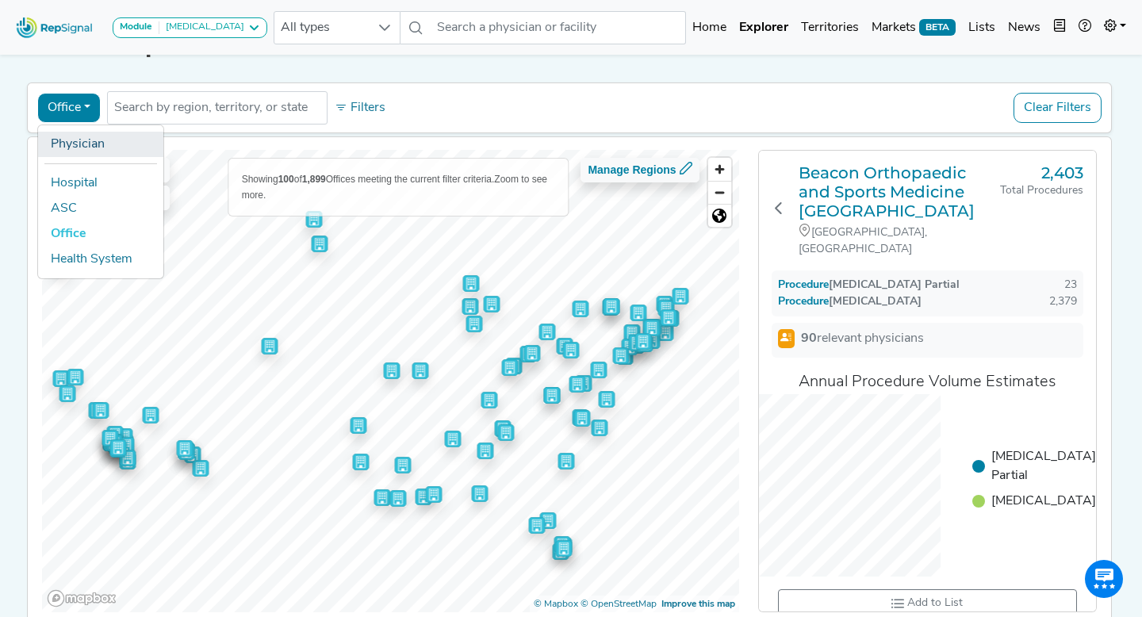
click at [98, 144] on link "Physician" at bounding box center [100, 144] width 125 height 25
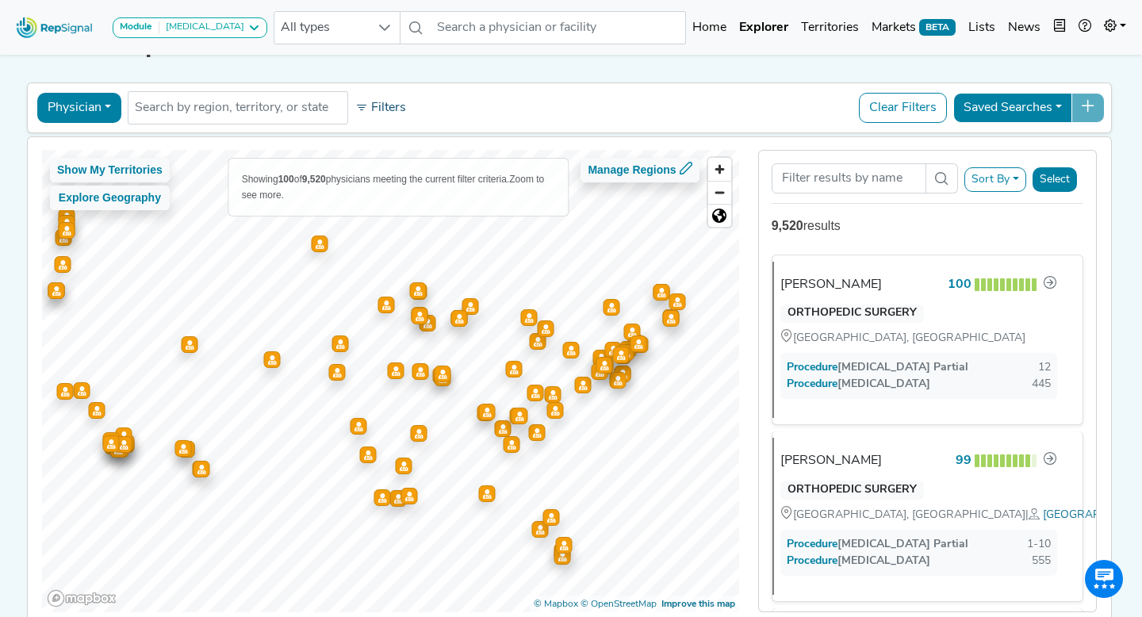
click at [406, 109] on button "Filters" at bounding box center [380, 107] width 59 height 27
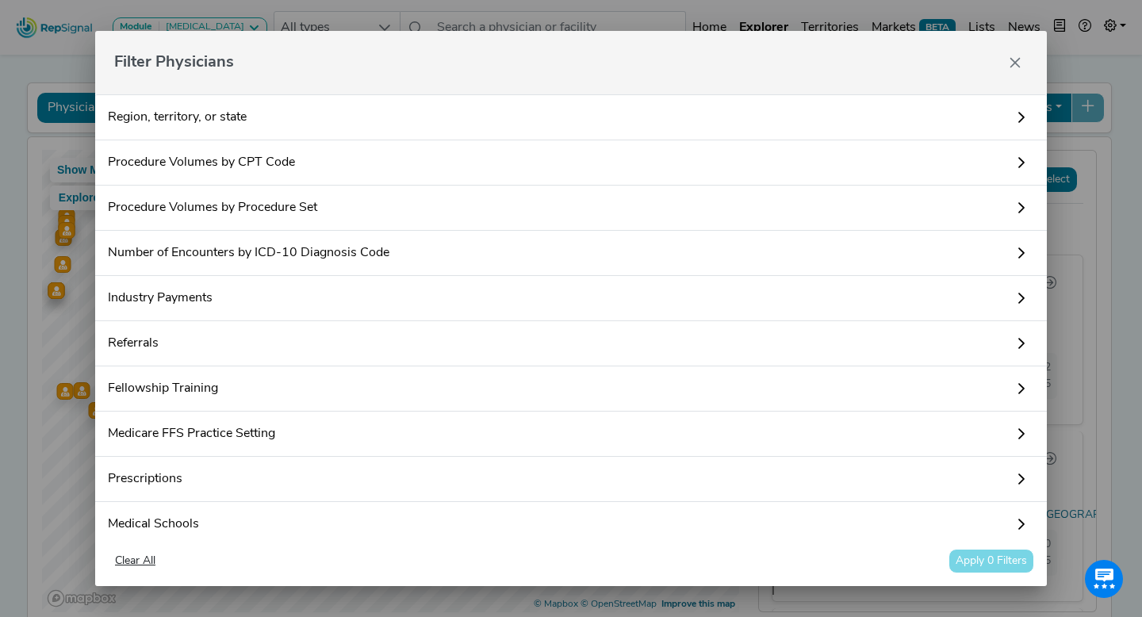
scroll to position [94, 0]
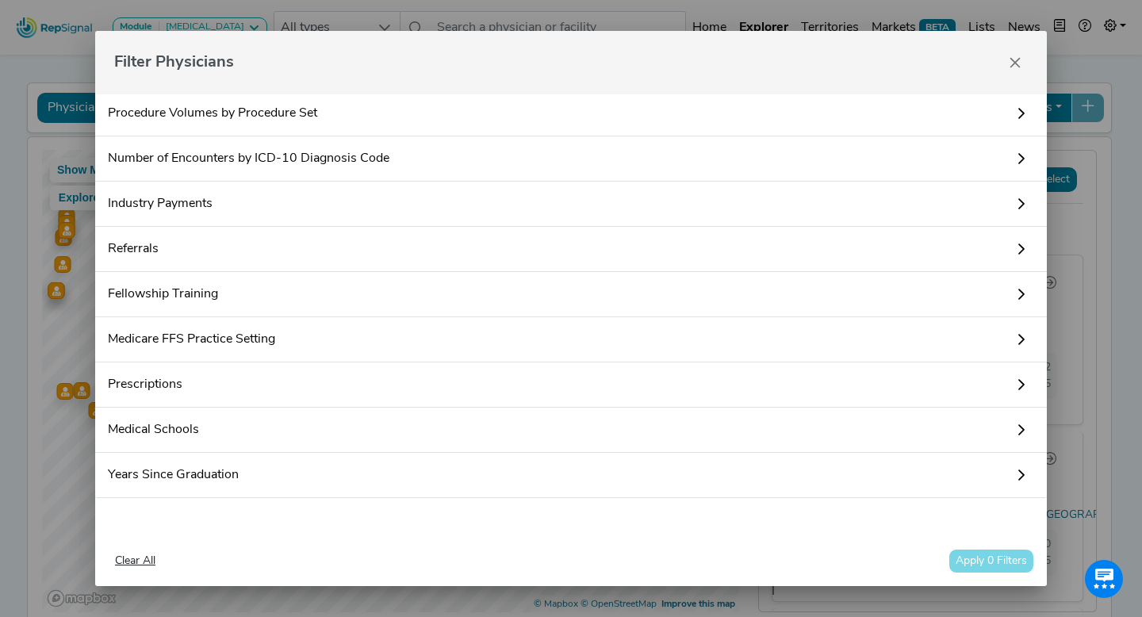
click at [228, 424] on link "Medical Schools" at bounding box center [570, 430] width 951 height 45
click at [243, 471] on div "Search by medical school..." at bounding box center [556, 482] width 894 height 32
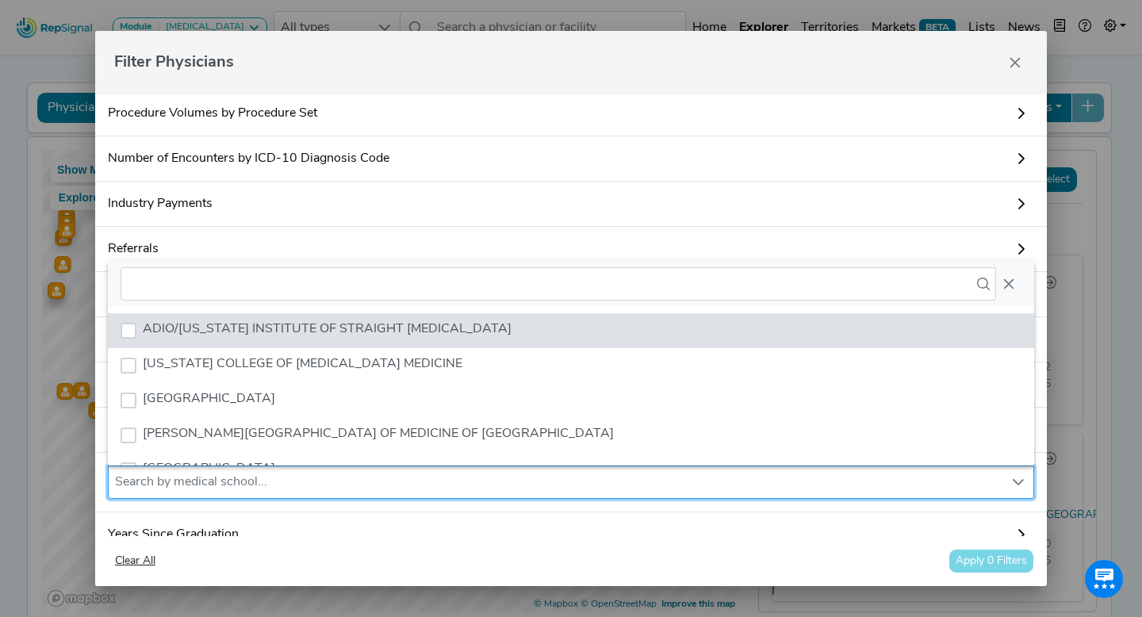
scroll to position [12, 74]
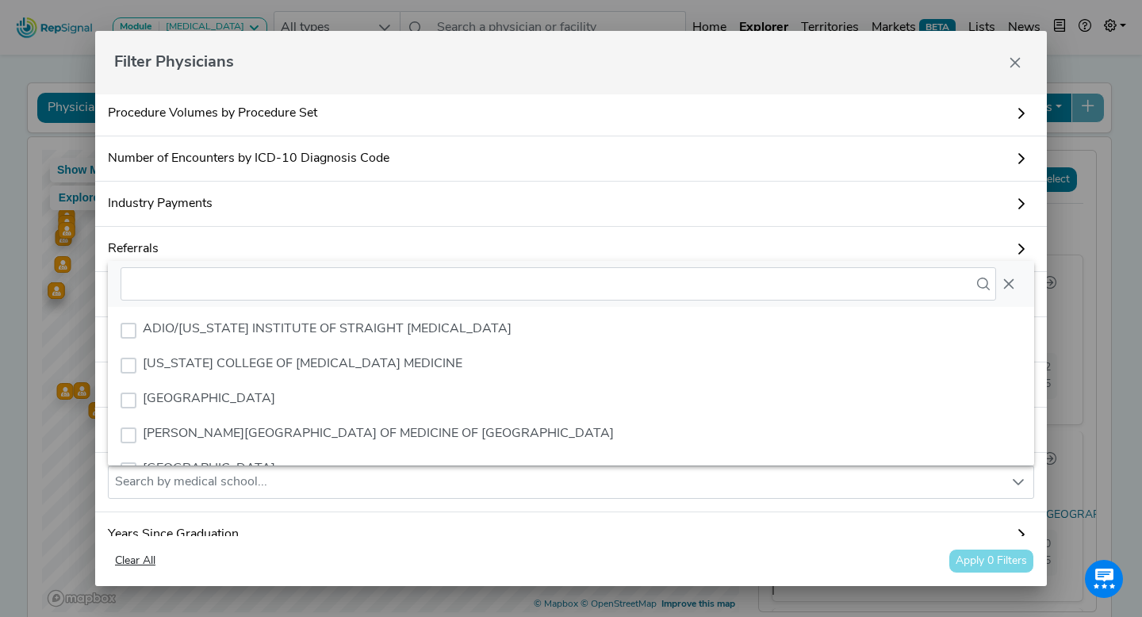
click at [308, 247] on link "Referrals" at bounding box center [570, 249] width 951 height 45
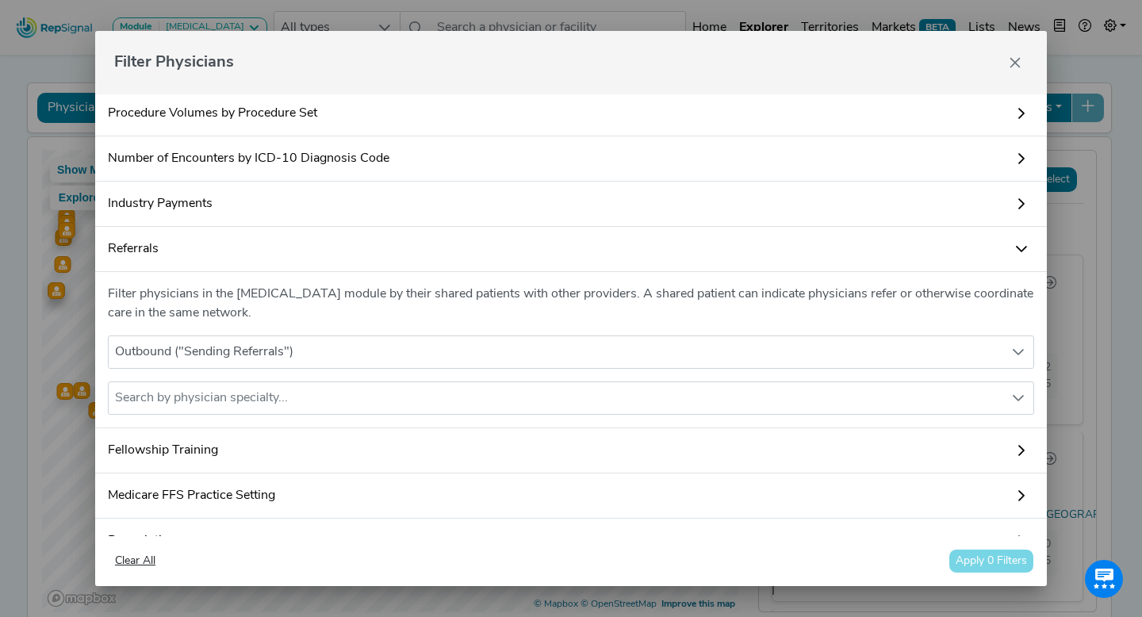
click at [238, 440] on link "Fellowship Training" at bounding box center [570, 450] width 951 height 45
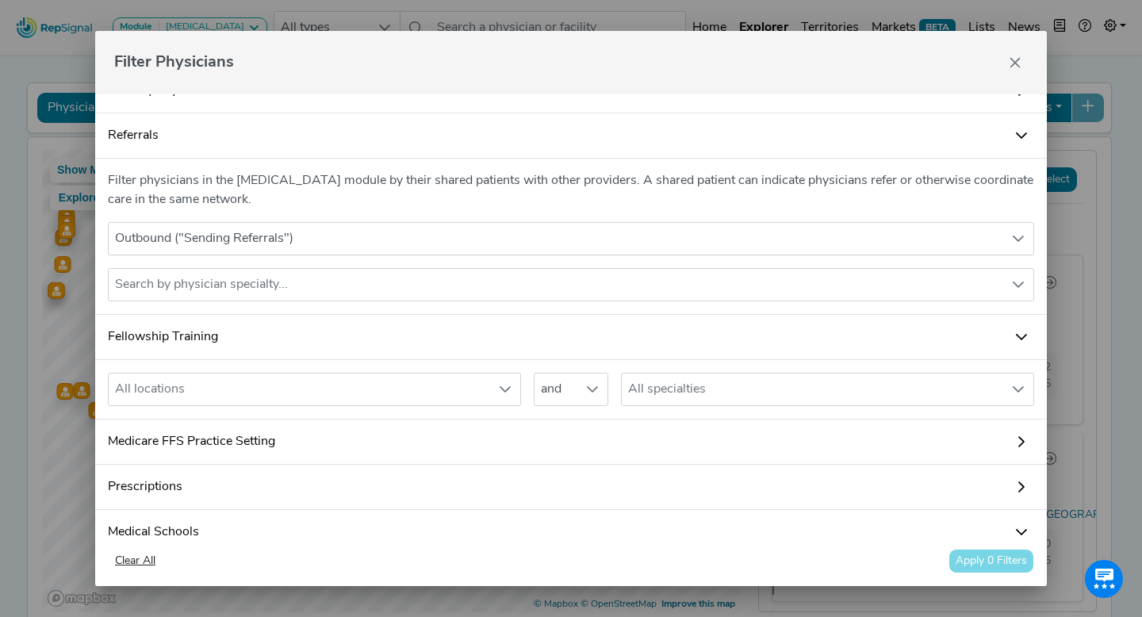
scroll to position [209, 0]
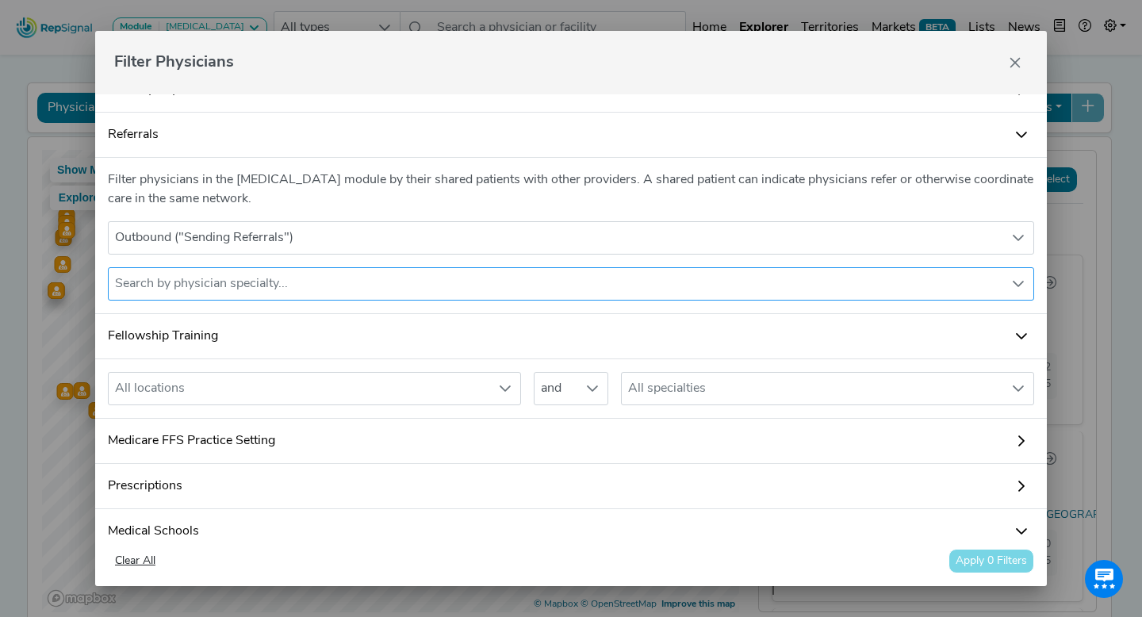
click at [284, 293] on div "Search by physician specialty..." at bounding box center [556, 284] width 894 height 32
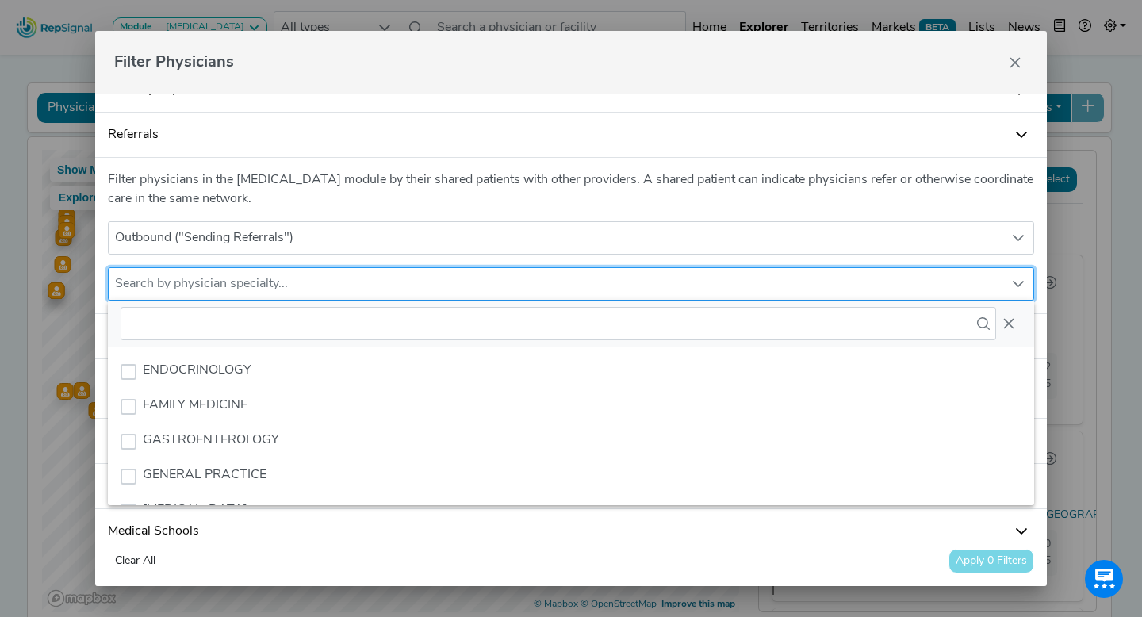
scroll to position [683, 0]
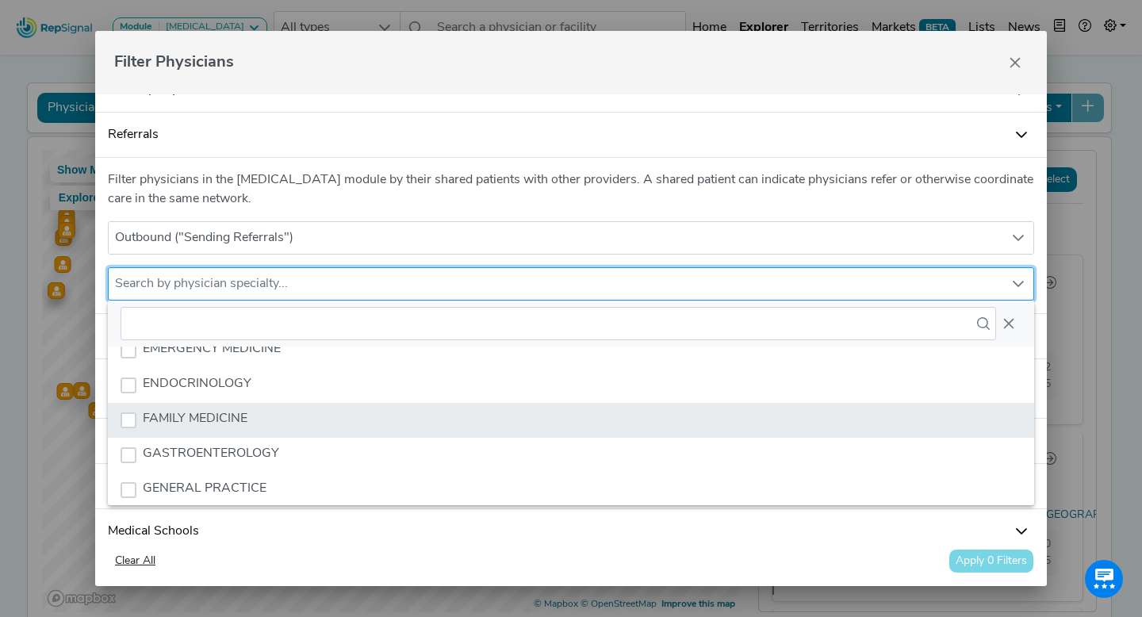
click at [255, 405] on li "FAMILY MEDICINE" at bounding box center [571, 420] width 926 height 35
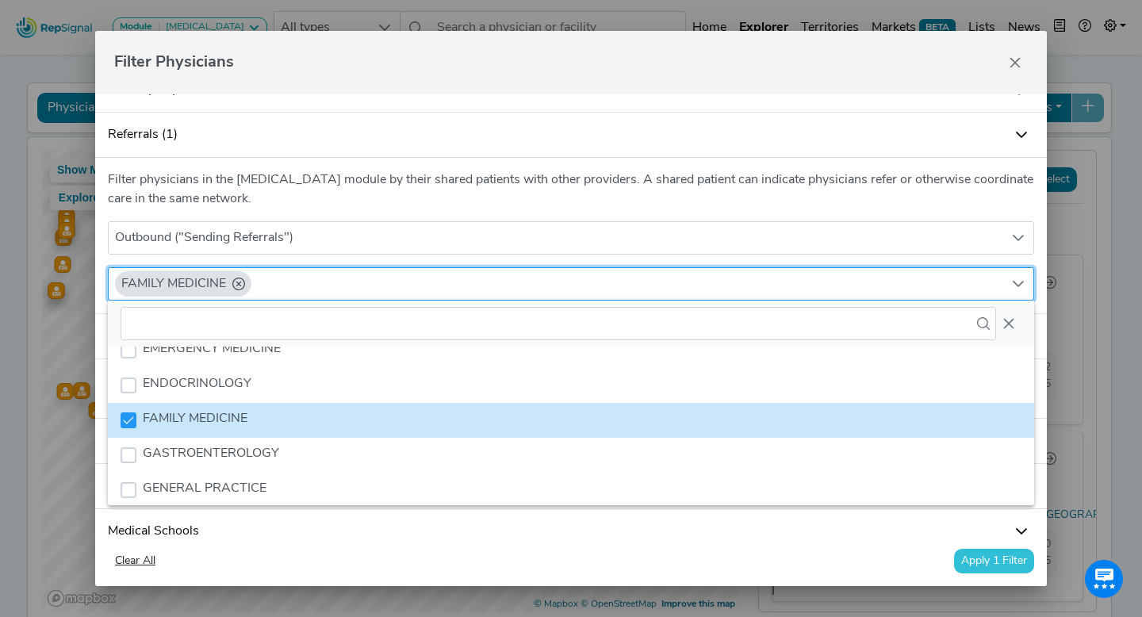
click at [993, 555] on button "Apply 1 Filter" at bounding box center [994, 561] width 80 height 25
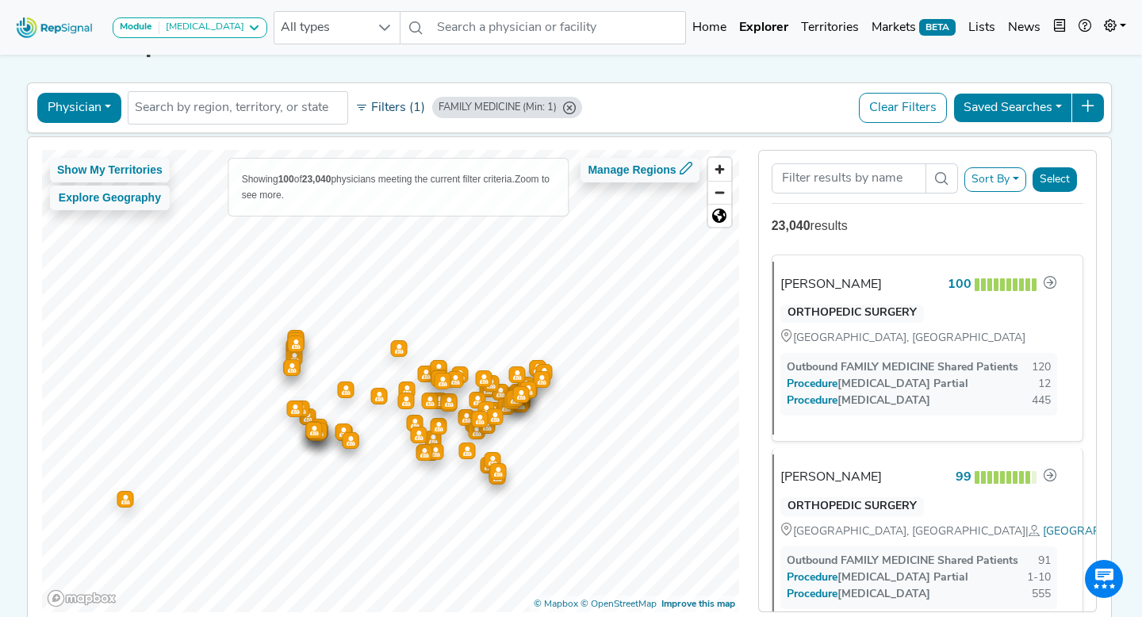
click at [389, 104] on button "Filters (1)" at bounding box center [390, 107] width 78 height 27
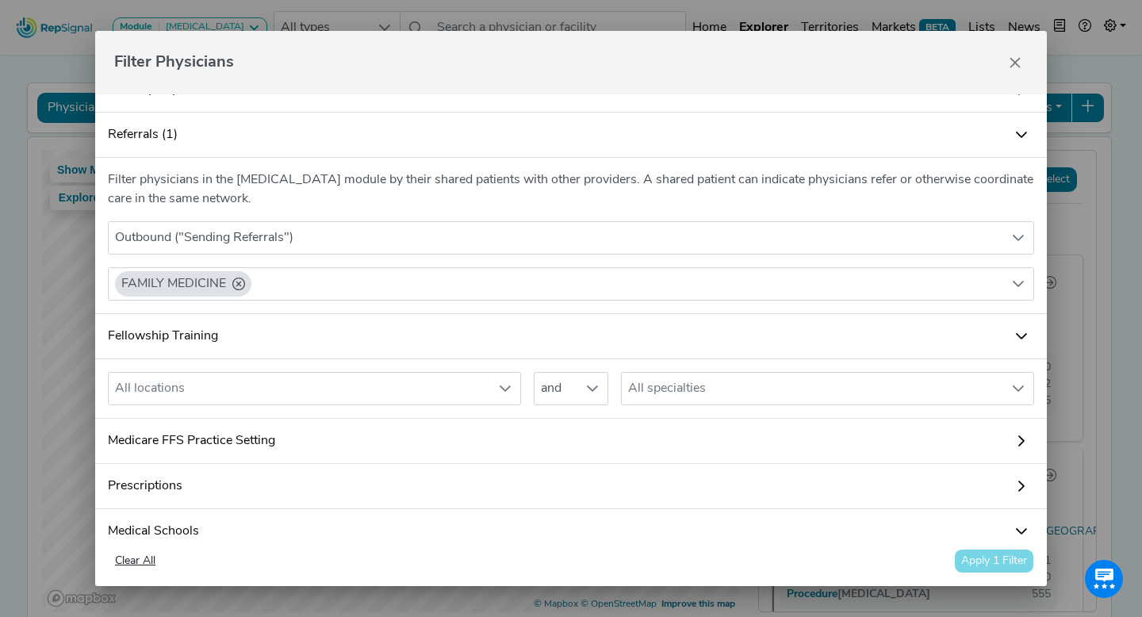
scroll to position [0, 0]
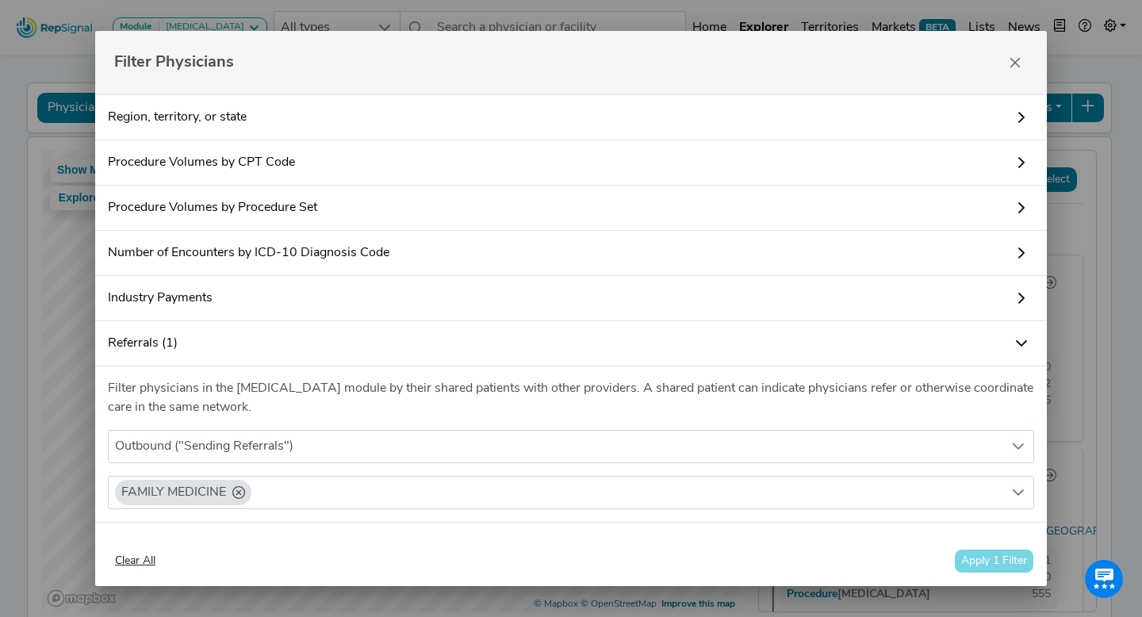
click at [217, 212] on link "Procedure Volumes by Procedure Set" at bounding box center [570, 208] width 951 height 45
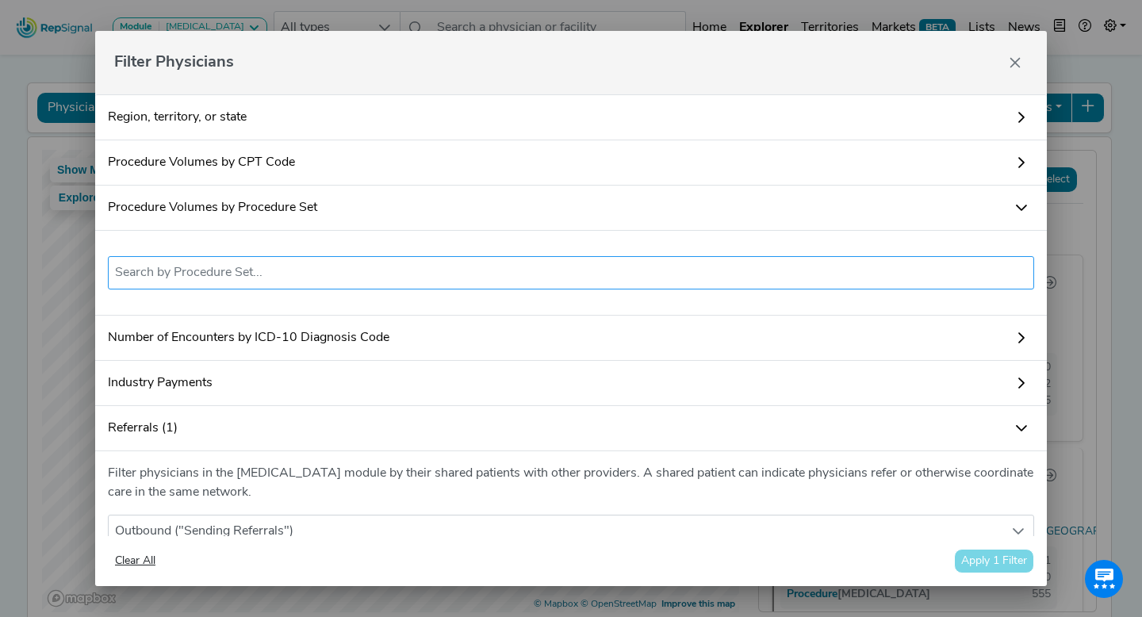
click at [222, 256] on ul at bounding box center [571, 272] width 926 height 33
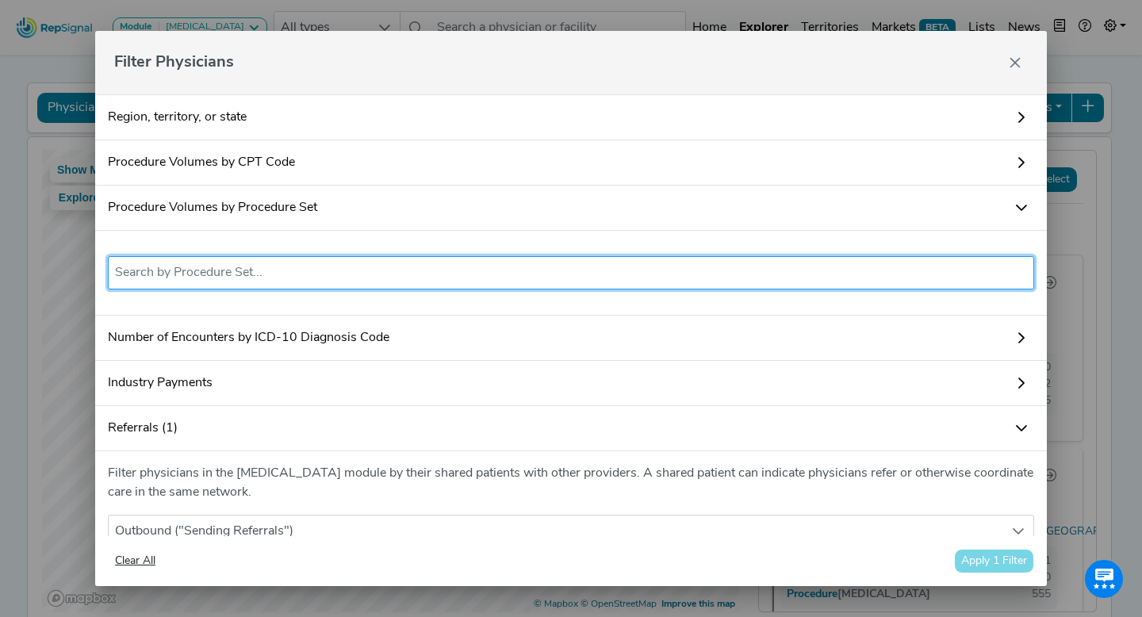
click at [224, 267] on input "text" at bounding box center [571, 272] width 912 height 19
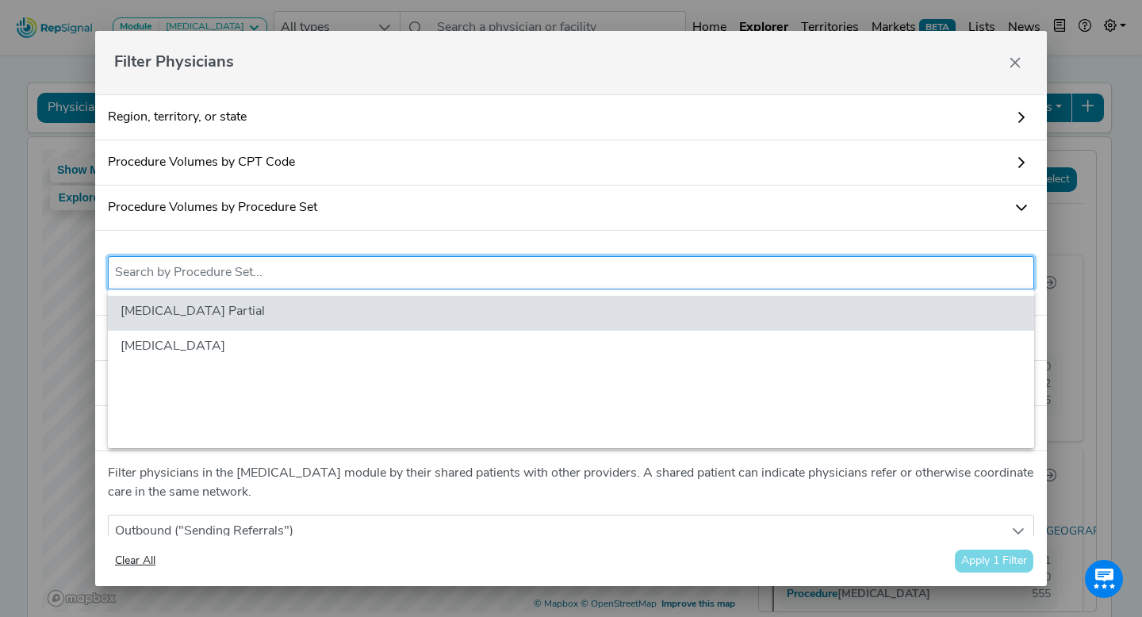
click at [235, 235] on div "2 results are available" at bounding box center [570, 273] width 951 height 85
click at [226, 278] on input "text" at bounding box center [571, 272] width 912 height 19
click at [275, 212] on link "Procedure Volumes by Procedure Set" at bounding box center [570, 208] width 951 height 45
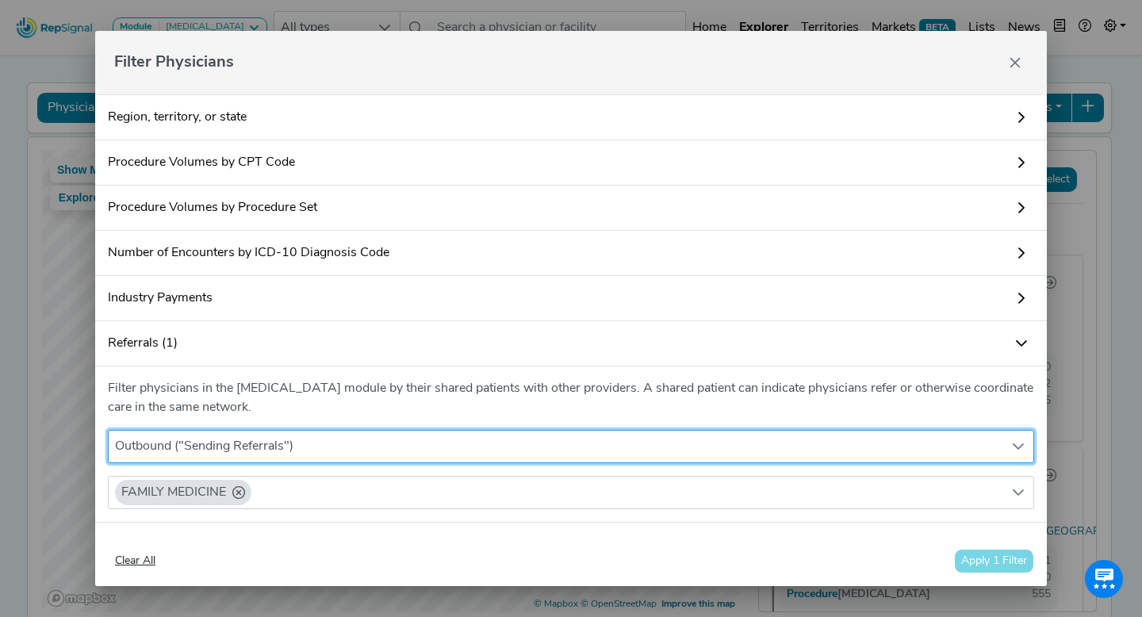
click at [541, 436] on span "Outbound ("Sending Referrals")" at bounding box center [556, 447] width 894 height 32
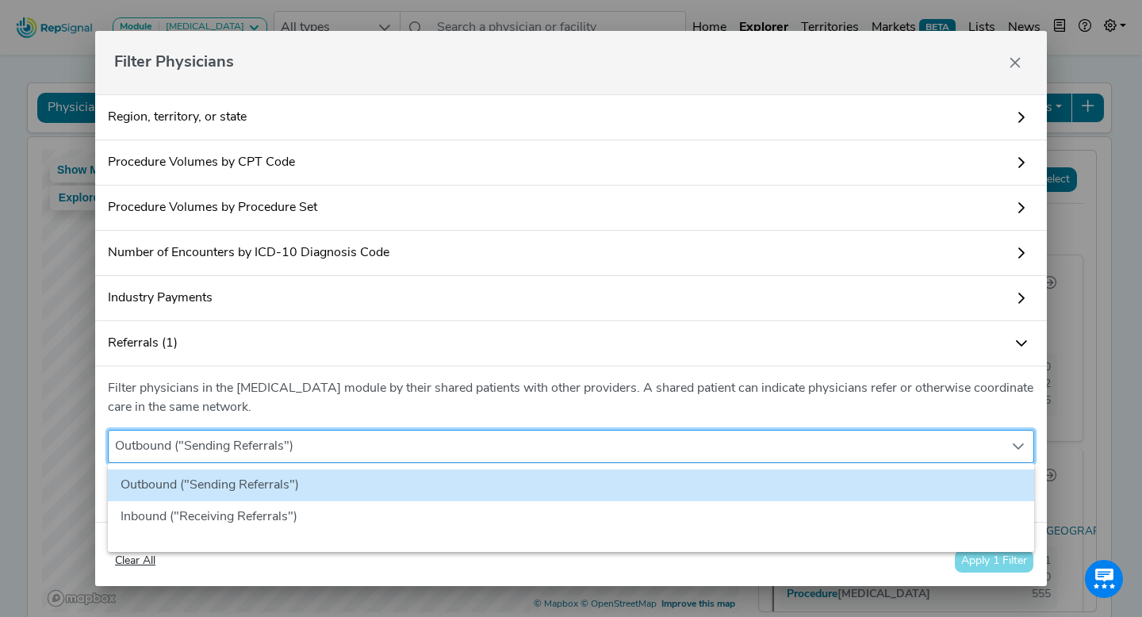
click at [541, 436] on span "Outbound ("Sending Referrals")" at bounding box center [556, 447] width 894 height 32
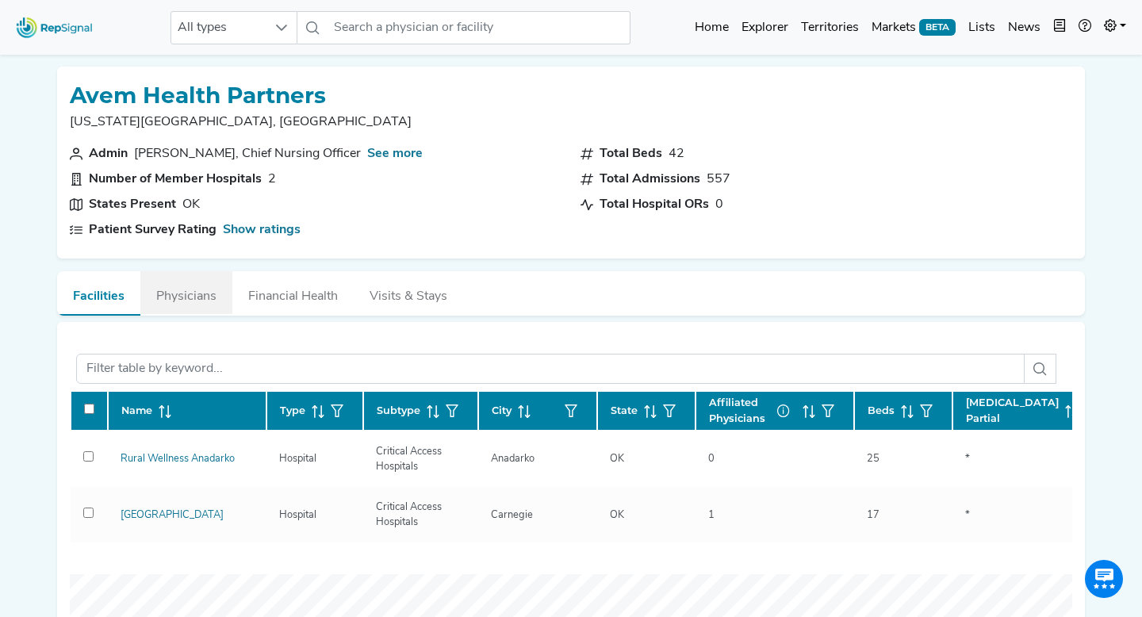
click at [174, 308] on button "Physicians" at bounding box center [186, 292] width 92 height 43
